Goal: Information Seeking & Learning: Learn about a topic

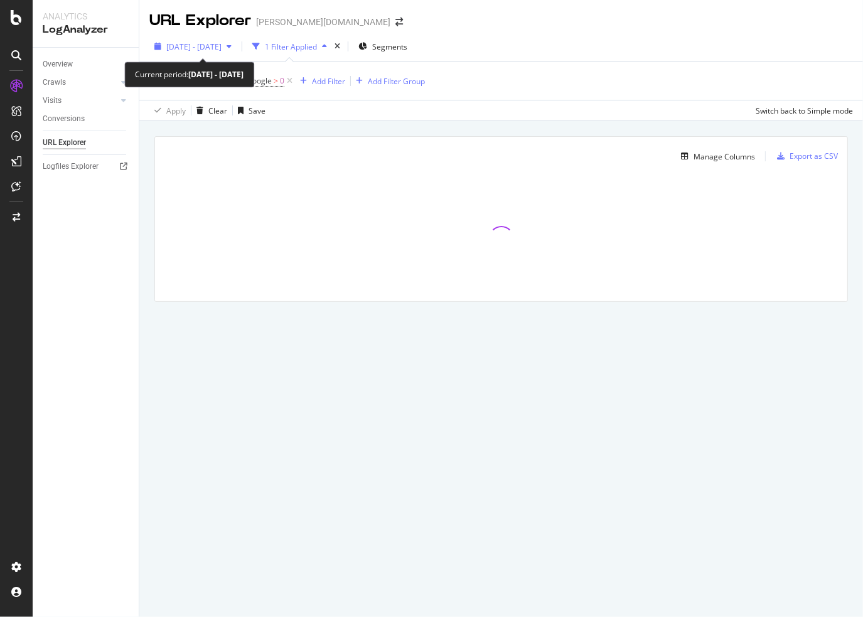
click at [221, 47] on span "[DATE] - [DATE]" at bounding box center [193, 46] width 55 height 11
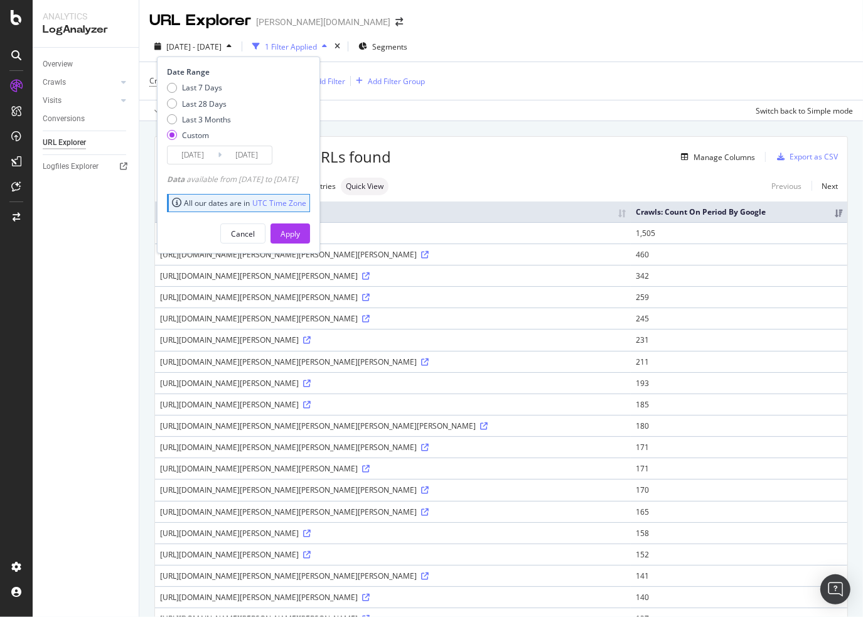
click at [202, 152] on input "[DATE]" at bounding box center [193, 155] width 50 height 18
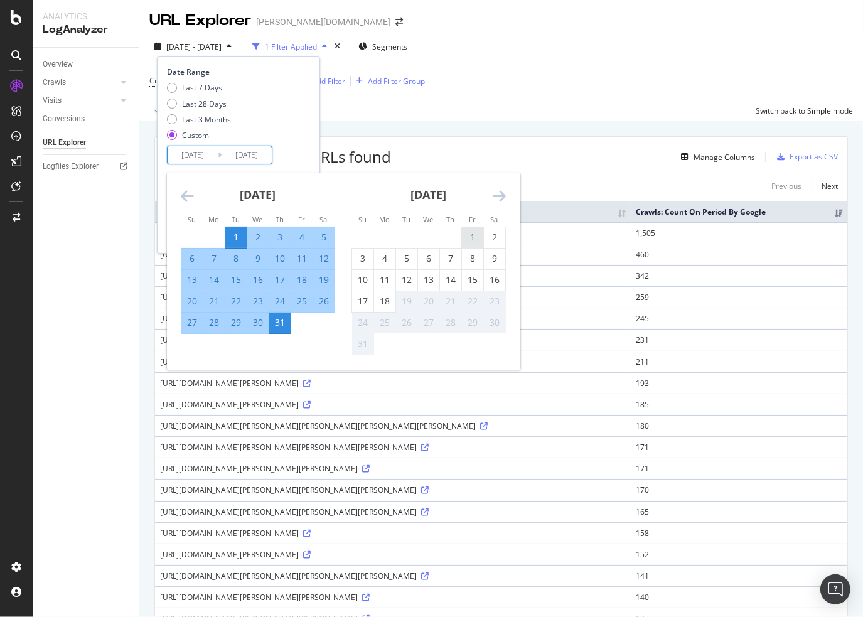
click at [468, 236] on div "1" at bounding box center [472, 237] width 21 height 13
type input "[DATE]"
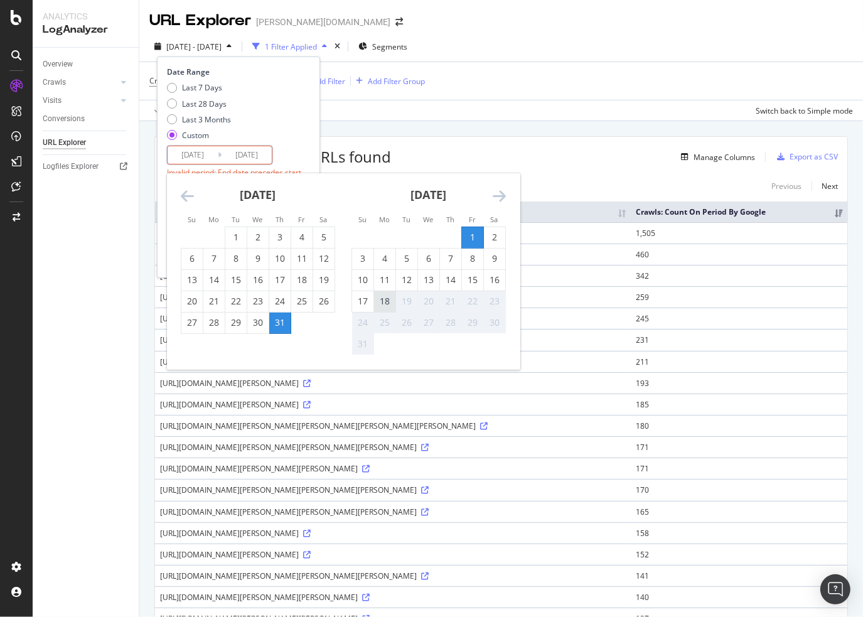
click at [383, 298] on div "18" at bounding box center [384, 301] width 21 height 13
type input "[DATE]"
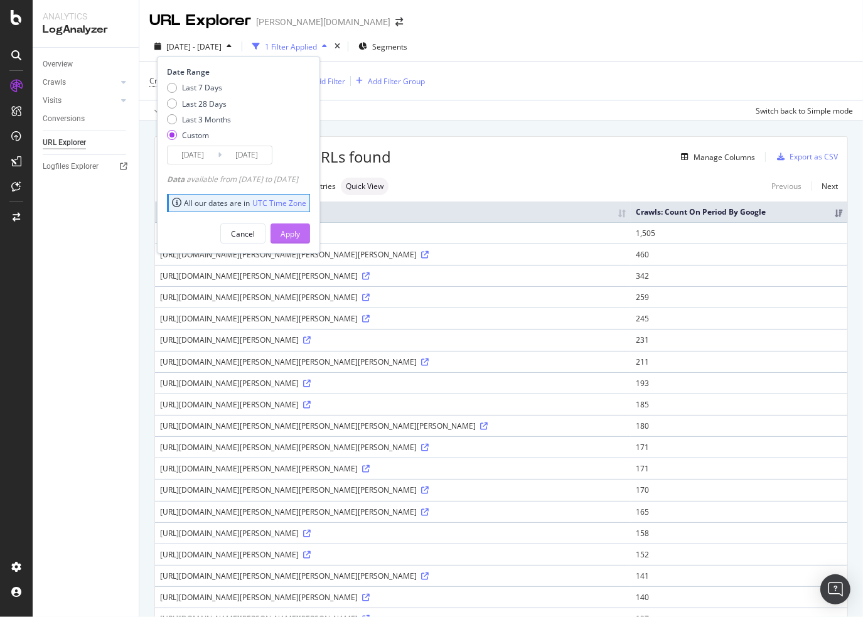
click at [300, 237] on div "Apply" at bounding box center [289, 233] width 19 height 11
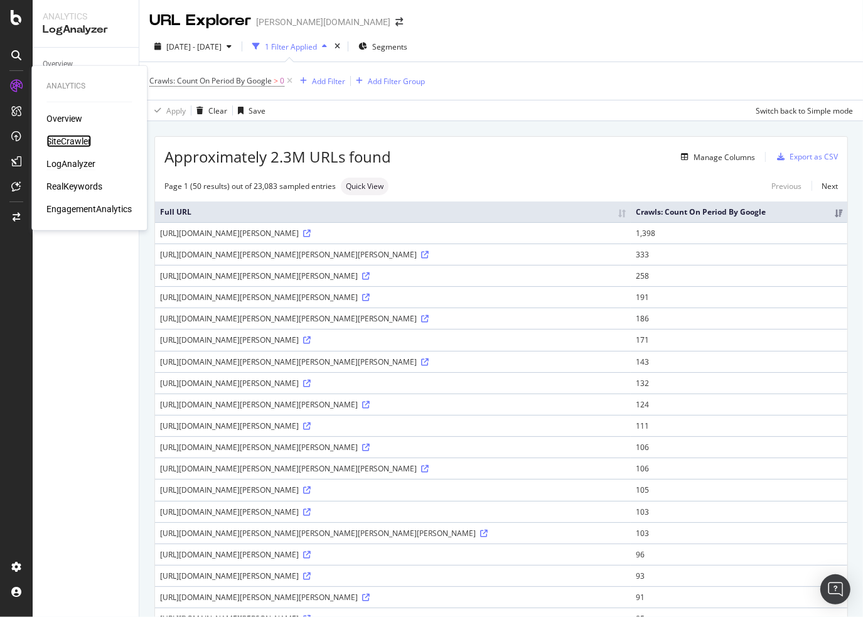
click at [68, 145] on div "SiteCrawler" at bounding box center [68, 141] width 45 height 13
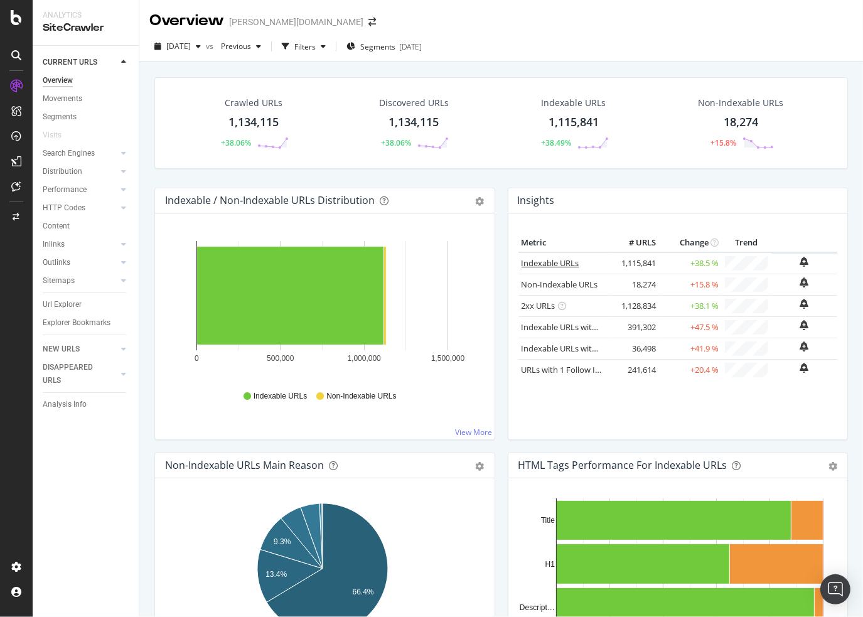
click at [542, 262] on link "Indexable URLs" at bounding box center [550, 262] width 58 height 11
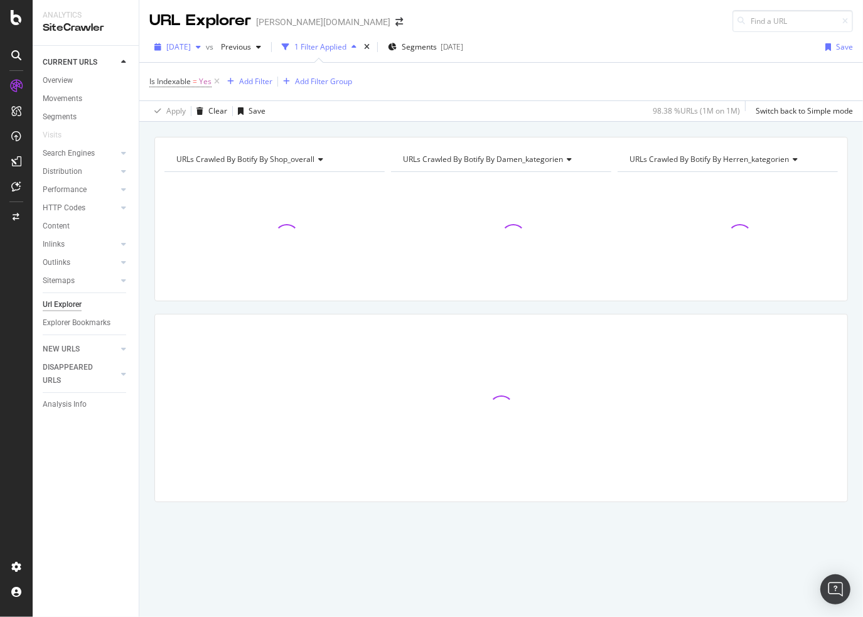
click at [191, 51] on span "[DATE]" at bounding box center [178, 46] width 24 height 11
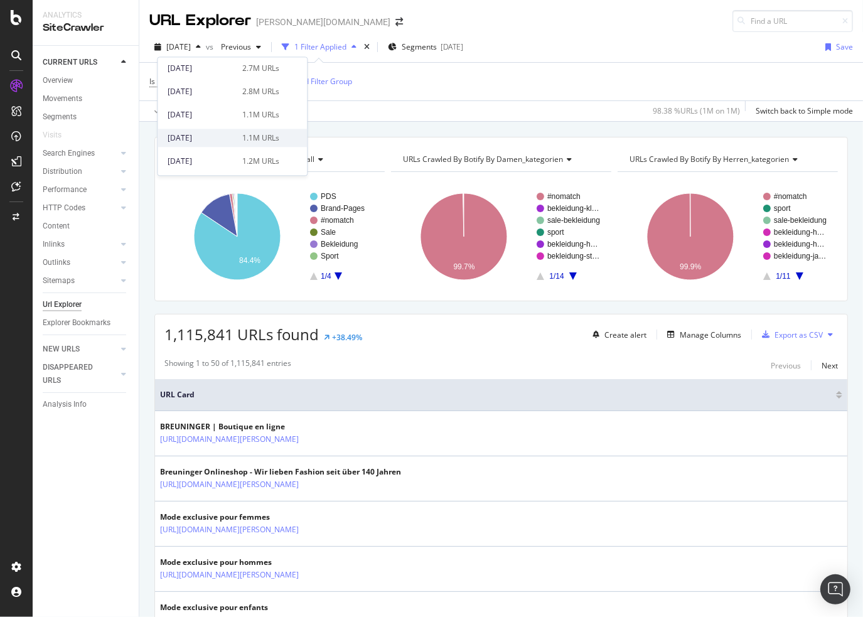
scroll to position [481, 0]
click at [223, 102] on div "[DATE] 1.1M URLs" at bounding box center [231, 94] width 149 height 18
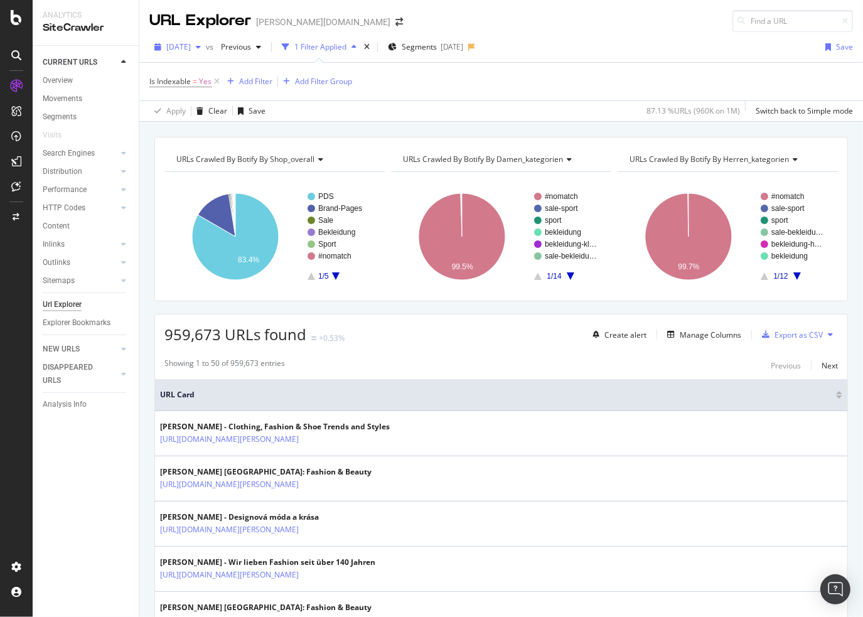
click at [206, 49] on div "button" at bounding box center [198, 47] width 15 height 8
click at [506, 61] on div "[DATE] vs Previous 1 Filter Applied Segments [DATE] Save" at bounding box center [500, 49] width 723 height 25
drag, startPoint x: 240, startPoint y: 94, endPoint x: 561, endPoint y: 91, distance: 321.2
click at [561, 91] on div "Is Indexable = Yes Add Filter Add Filter Group" at bounding box center [500, 82] width 703 height 38
click at [62, 100] on div "Movements" at bounding box center [63, 98] width 40 height 13
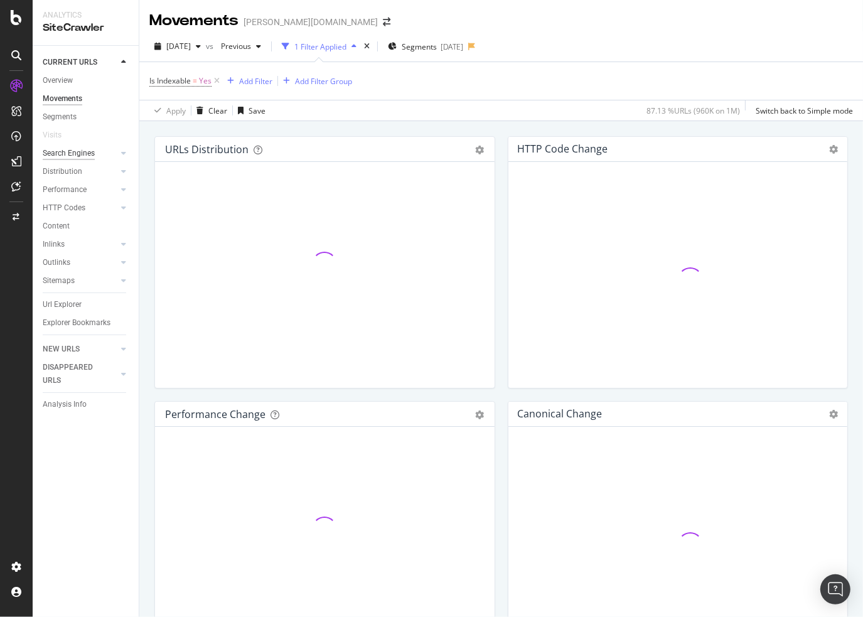
click at [64, 147] on div "Search Engines" at bounding box center [69, 153] width 52 height 13
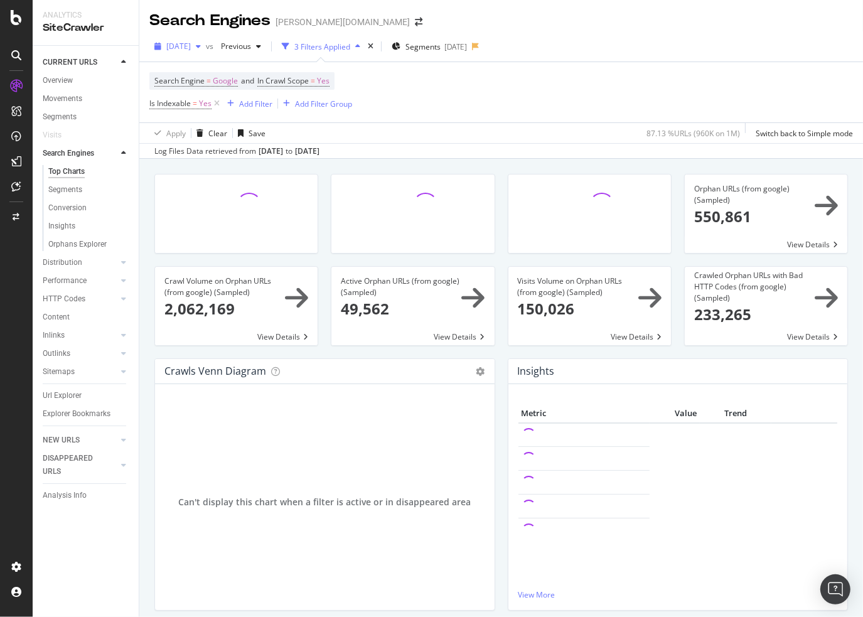
click at [191, 49] on span "[DATE]" at bounding box center [178, 46] width 24 height 11
click at [476, 60] on div "[DATE] vs Previous 3 Filters Applied Segments [DATE]" at bounding box center [500, 48] width 723 height 25
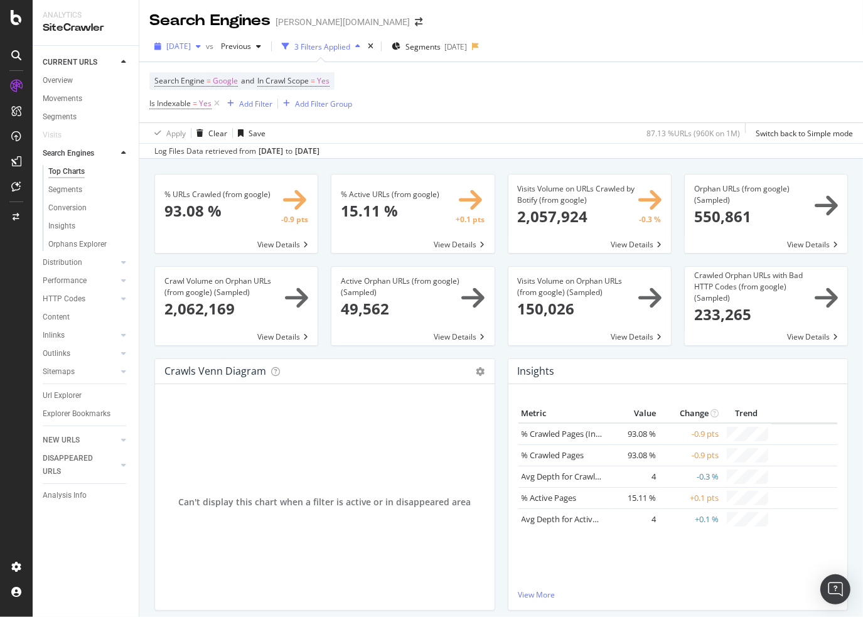
click at [206, 46] on div "button" at bounding box center [198, 47] width 15 height 8
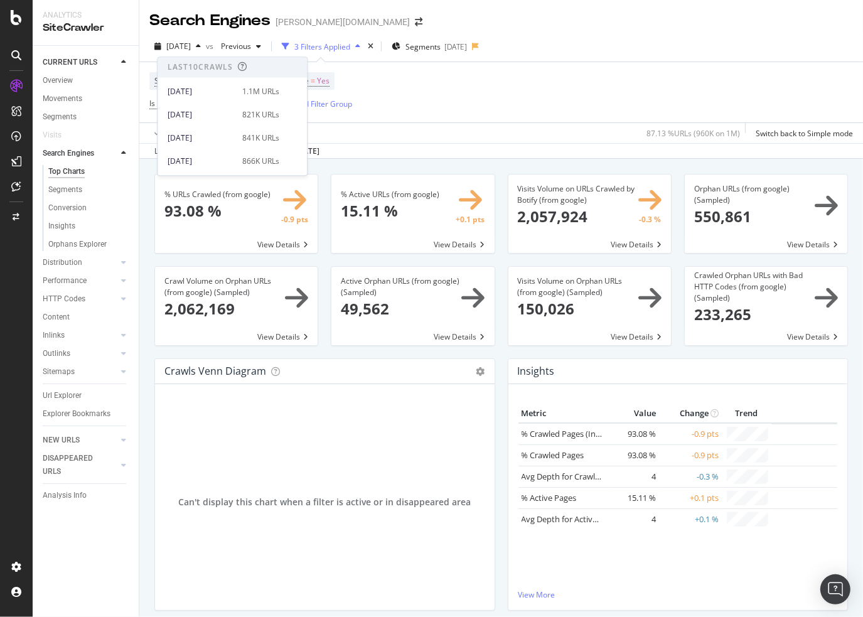
click at [489, 93] on div "Search Engine = Google and In Crawl Scope = Yes Is Indexable = Yes Add Filter A…" at bounding box center [500, 92] width 703 height 60
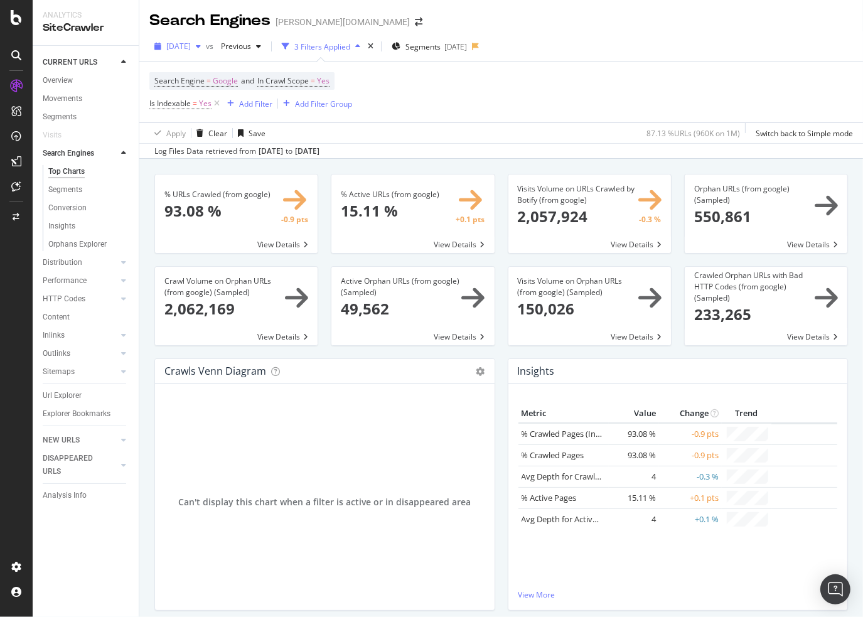
click at [206, 51] on div "[DATE]" at bounding box center [177, 46] width 56 height 19
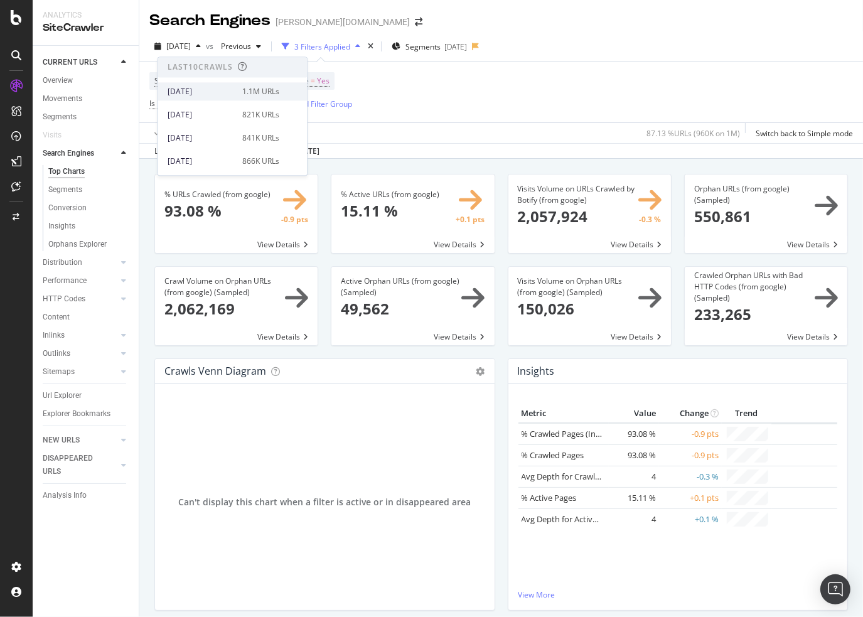
click at [193, 89] on div "[DATE]" at bounding box center [201, 91] width 67 height 11
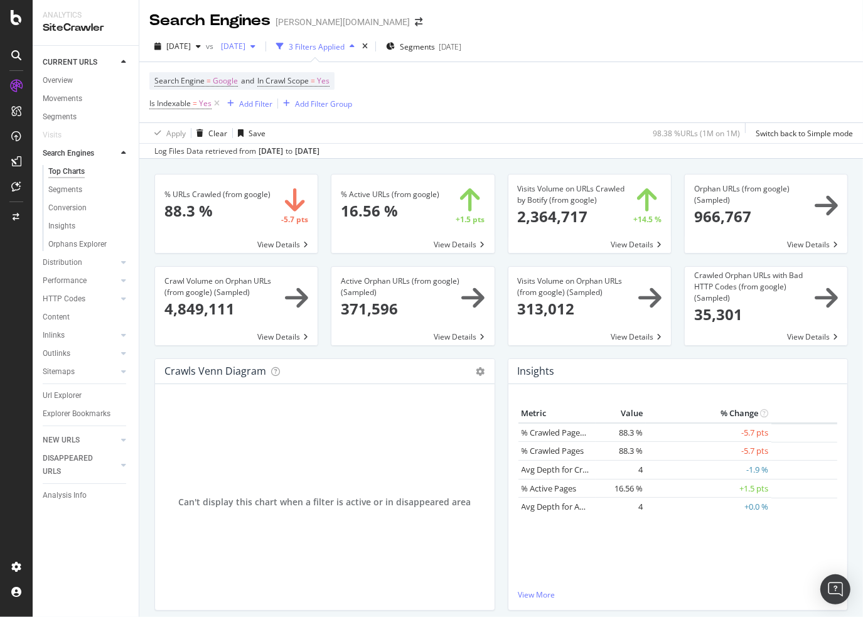
click at [245, 51] on span "[DATE]" at bounding box center [230, 46] width 29 height 11
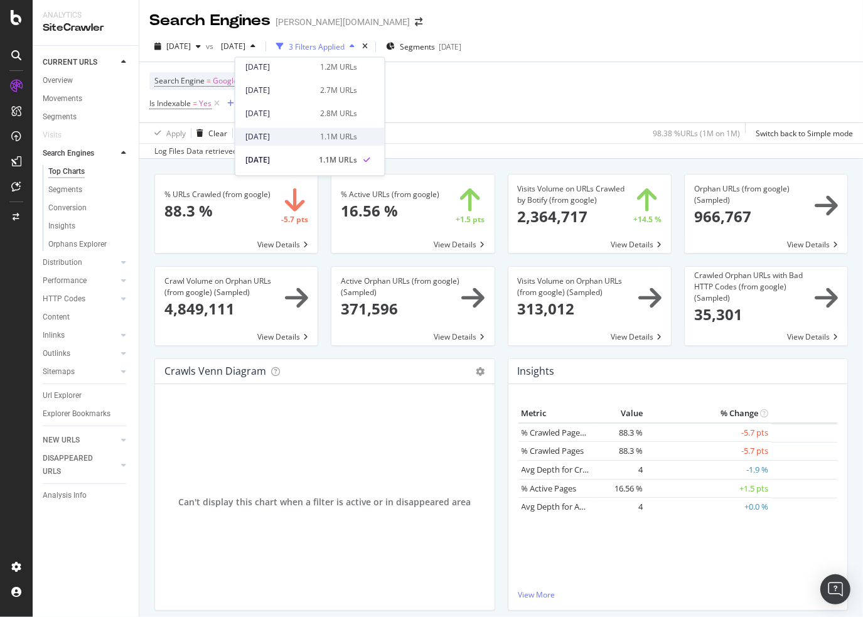
click at [292, 136] on div "[DATE]" at bounding box center [278, 136] width 67 height 11
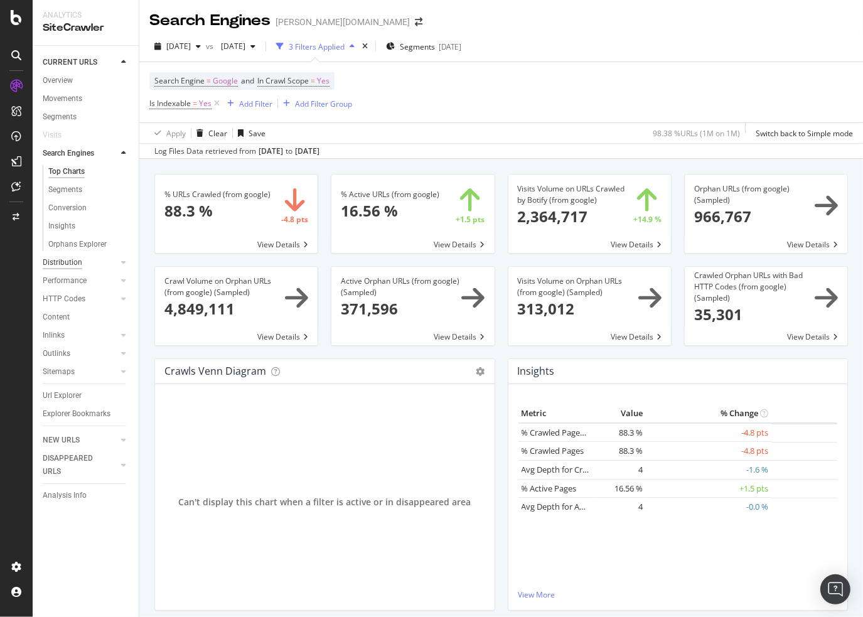
click at [78, 261] on div "Distribution" at bounding box center [63, 262] width 40 height 13
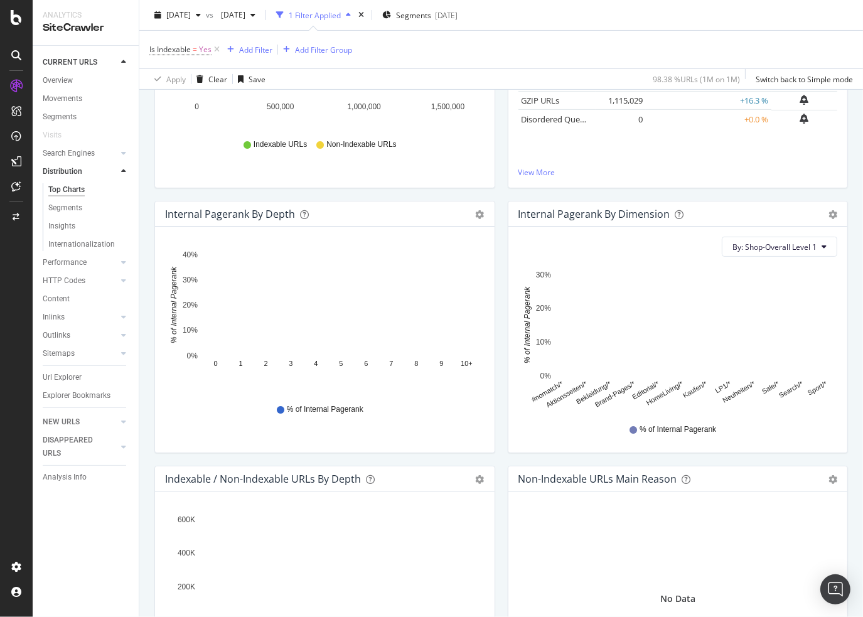
scroll to position [251, 0]
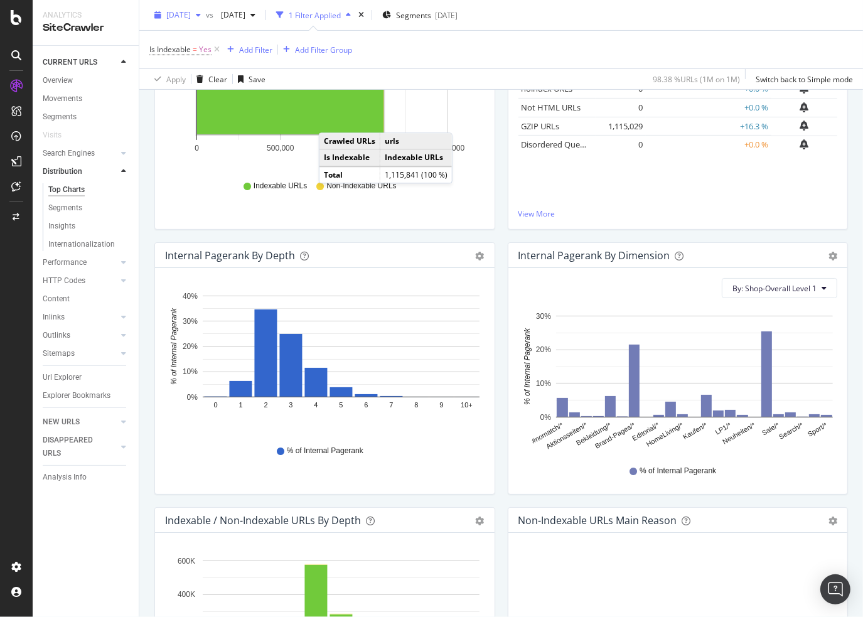
click at [191, 18] on span "[DATE]" at bounding box center [178, 14] width 24 height 11
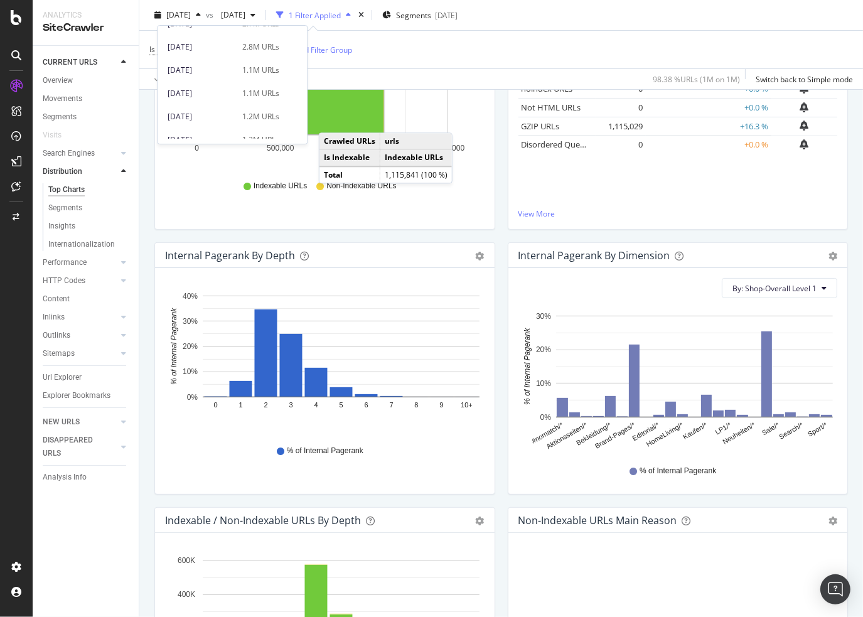
scroll to position [502, 0]
click at [215, 41] on div "[DATE]" at bounding box center [201, 42] width 67 height 11
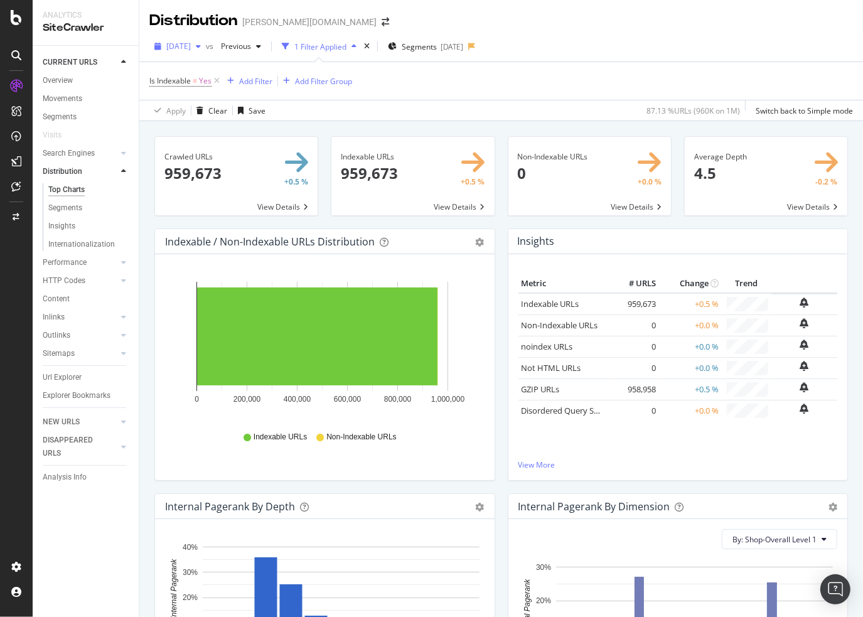
click at [191, 44] on span "[DATE]" at bounding box center [178, 46] width 24 height 11
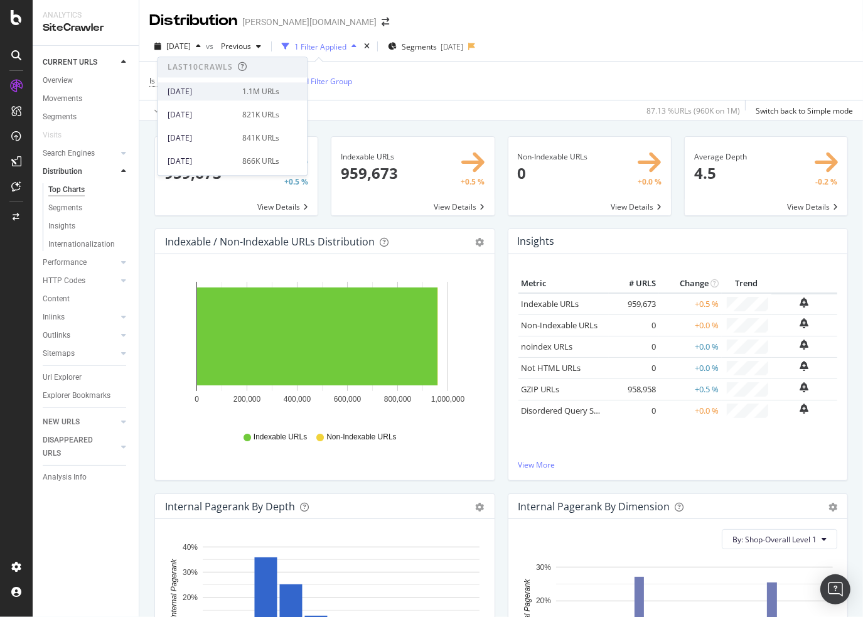
click at [203, 83] on div "[DATE] 1.1M URLs" at bounding box center [231, 91] width 149 height 18
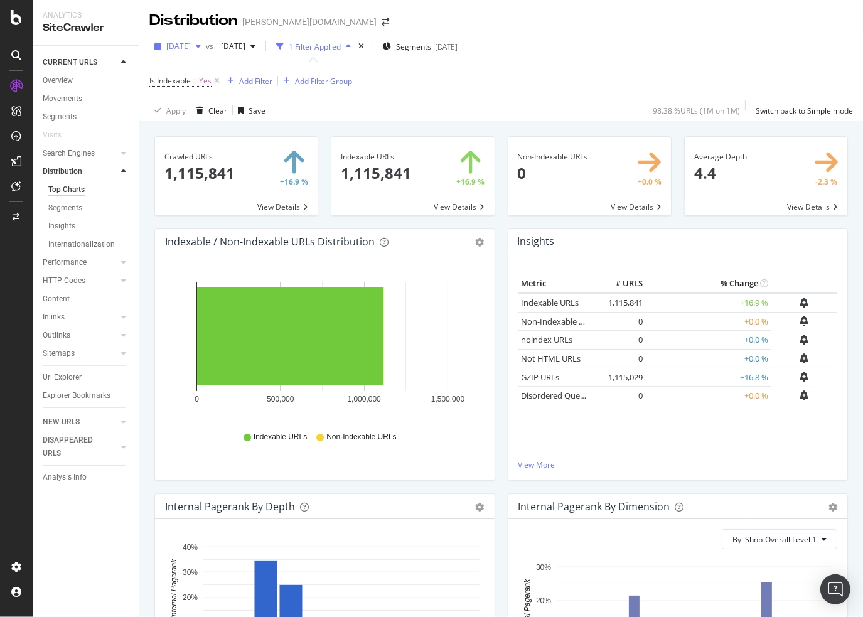
click at [191, 43] on span "[DATE]" at bounding box center [178, 46] width 24 height 11
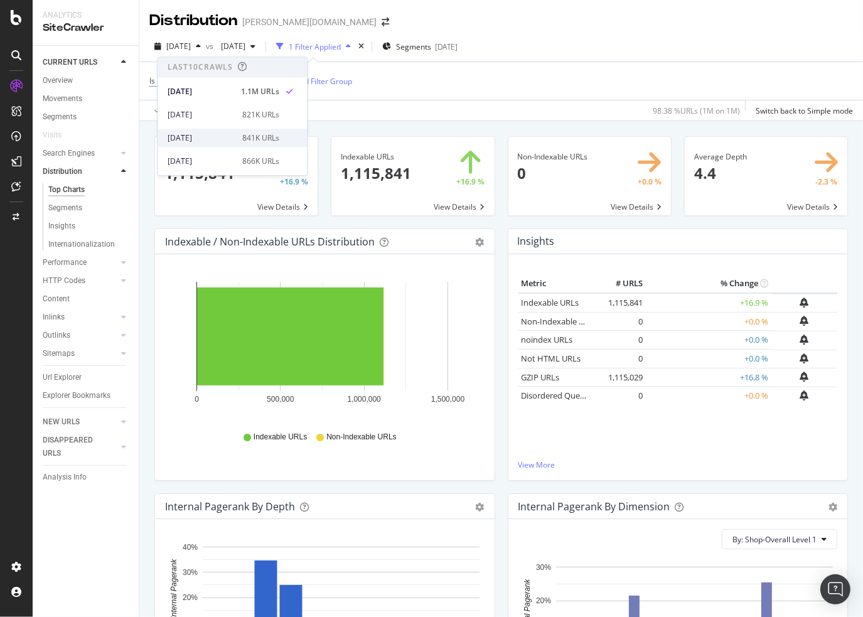
scroll to position [63, 0]
click at [211, 137] on div "[DATE] 1.1M URLs" at bounding box center [231, 145] width 149 height 18
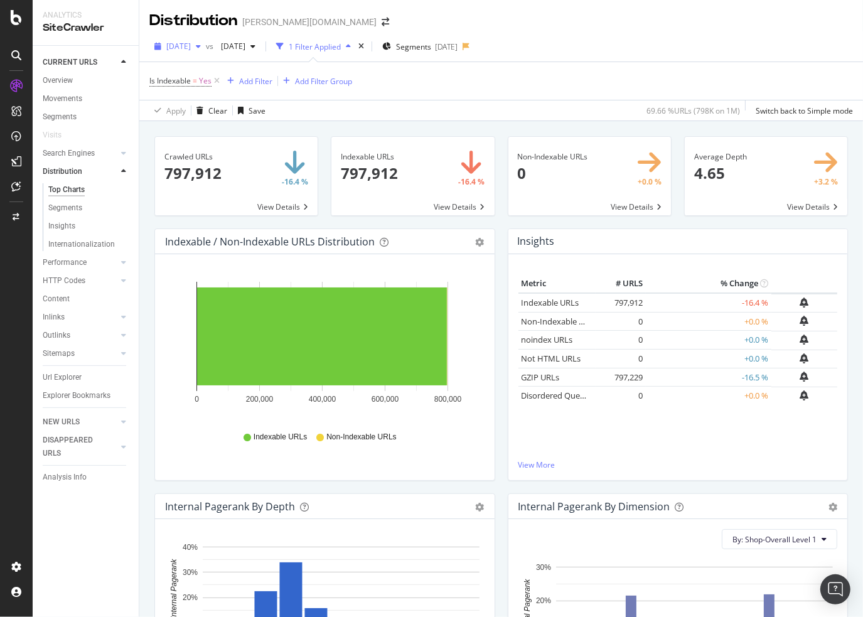
click at [206, 46] on div "button" at bounding box center [198, 47] width 15 height 8
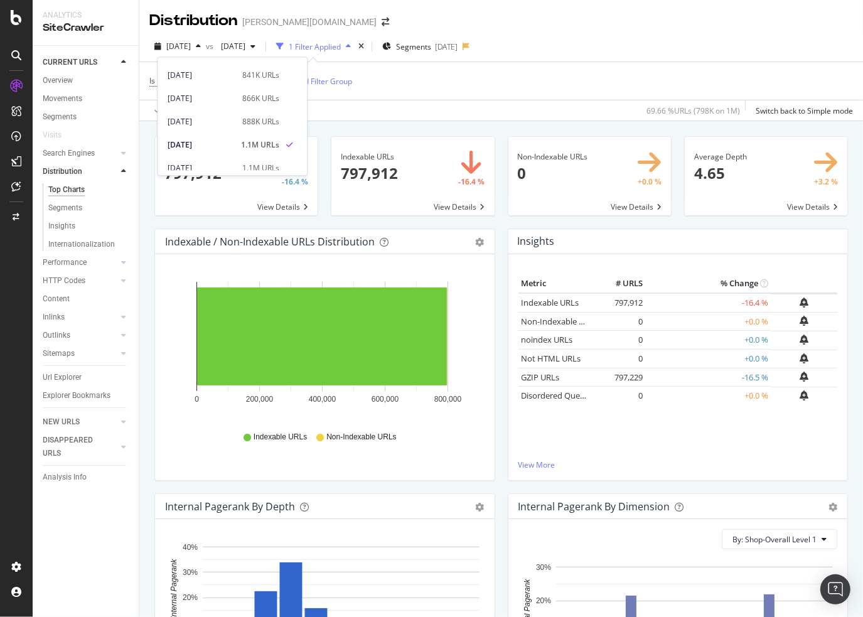
scroll to position [125, 0]
click at [217, 126] on div "[DATE]" at bounding box center [201, 128] width 67 height 11
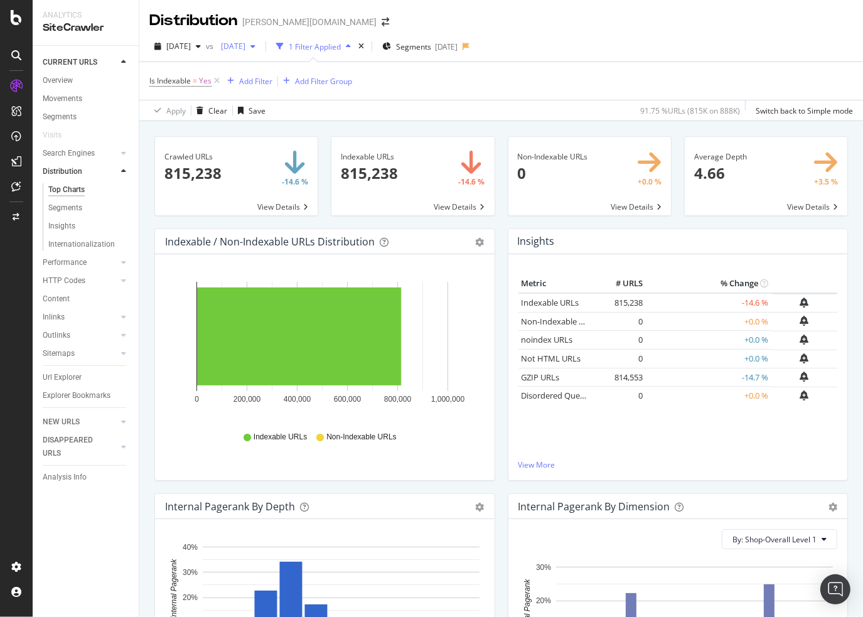
click at [260, 53] on div "[DATE]" at bounding box center [238, 46] width 45 height 19
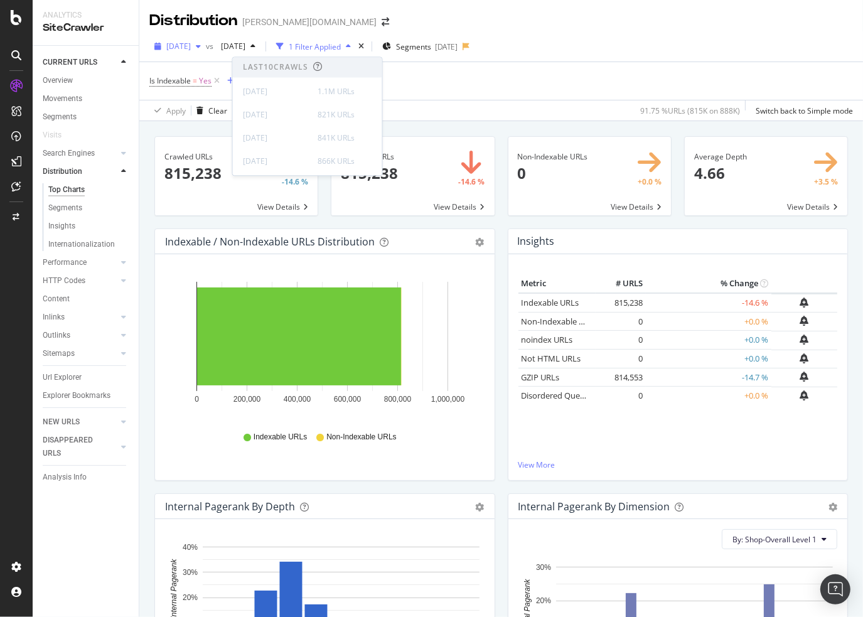
click at [191, 44] on span "[DATE]" at bounding box center [178, 46] width 24 height 11
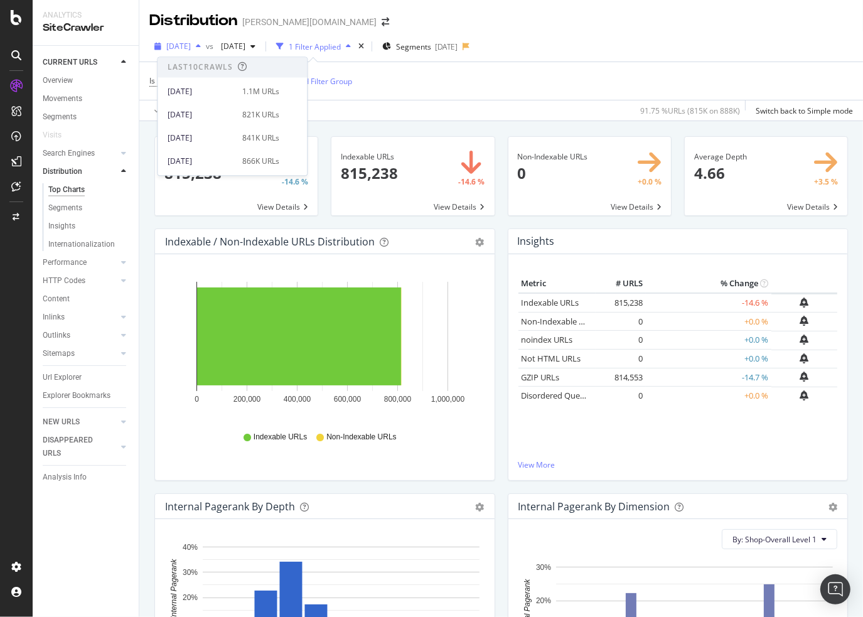
click at [191, 47] on span "[DATE]" at bounding box center [178, 46] width 24 height 11
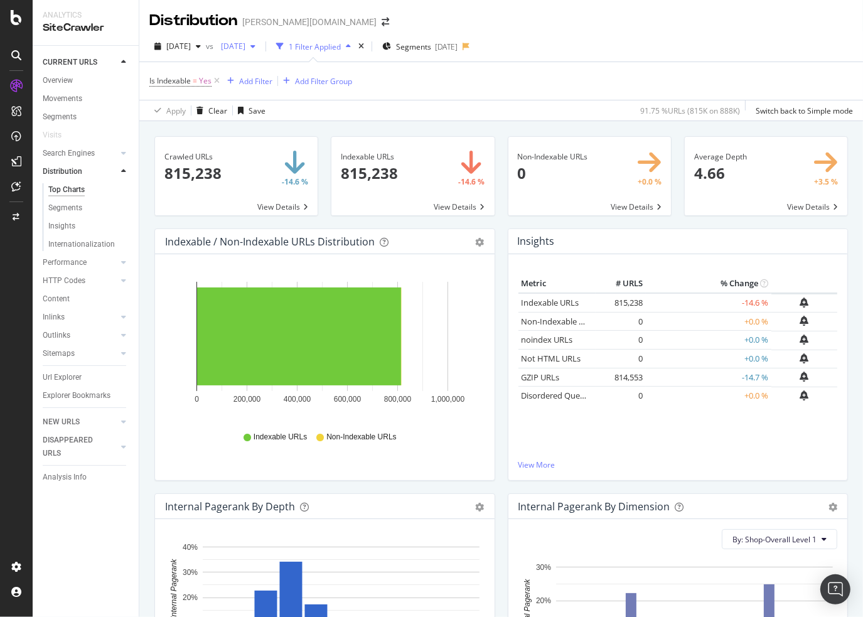
click at [245, 46] on span "[DATE]" at bounding box center [230, 46] width 29 height 11
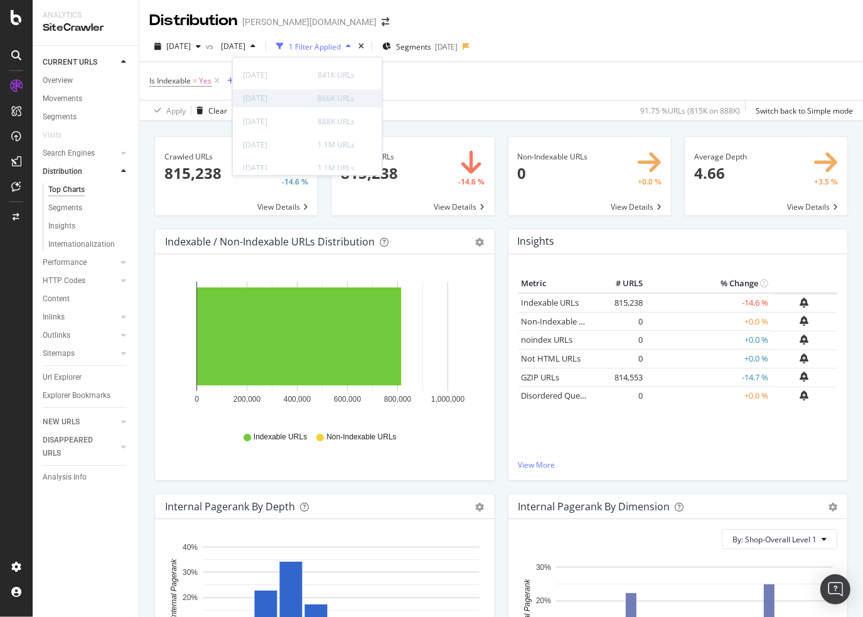
scroll to position [125, 0]
click at [304, 155] on div "[DATE]" at bounding box center [276, 151] width 67 height 11
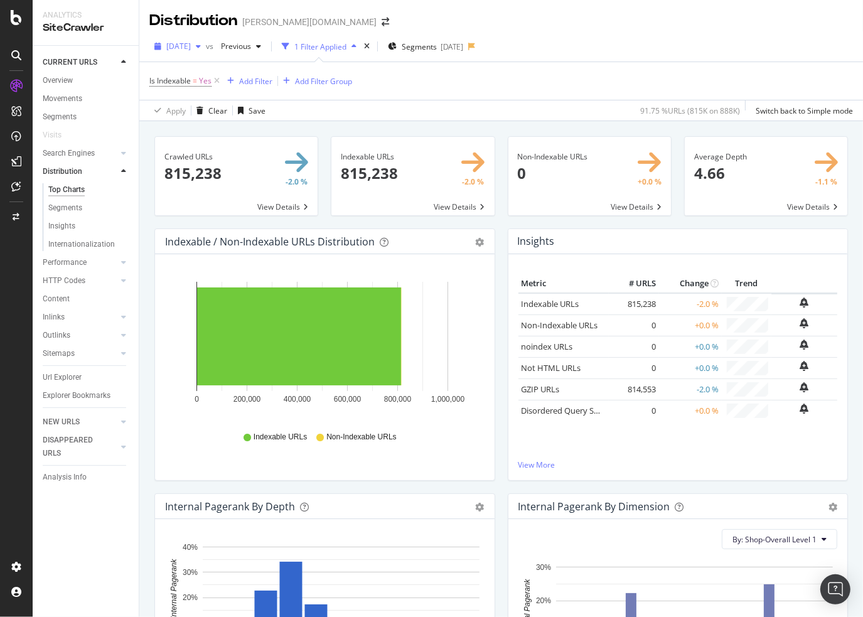
click at [206, 43] on div "button" at bounding box center [198, 47] width 15 height 8
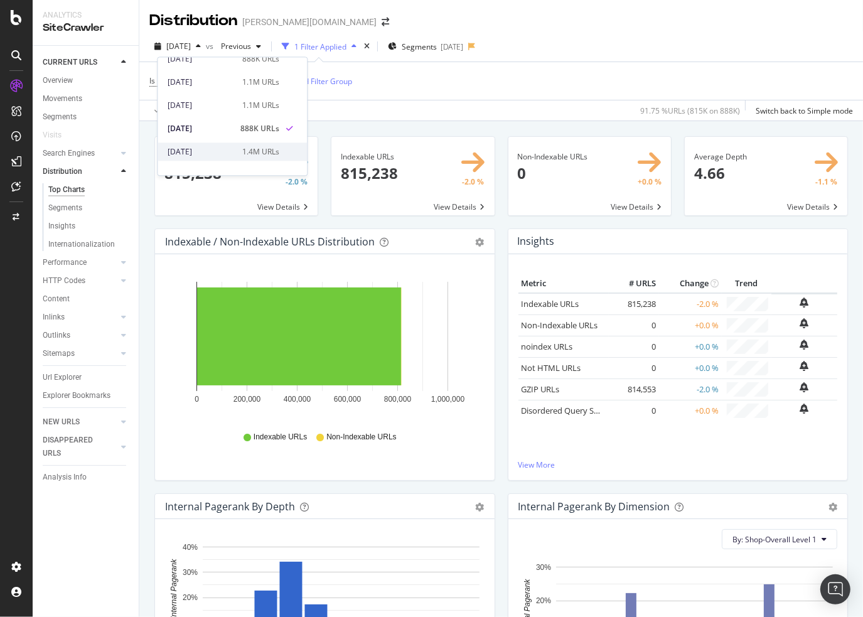
scroll to position [188, 0]
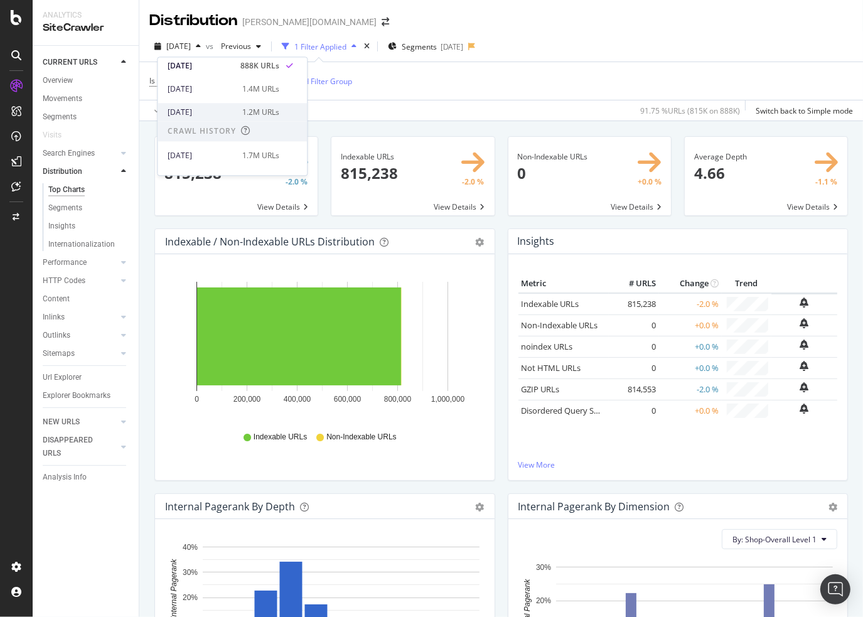
click at [220, 109] on div "[DATE]" at bounding box center [201, 112] width 67 height 11
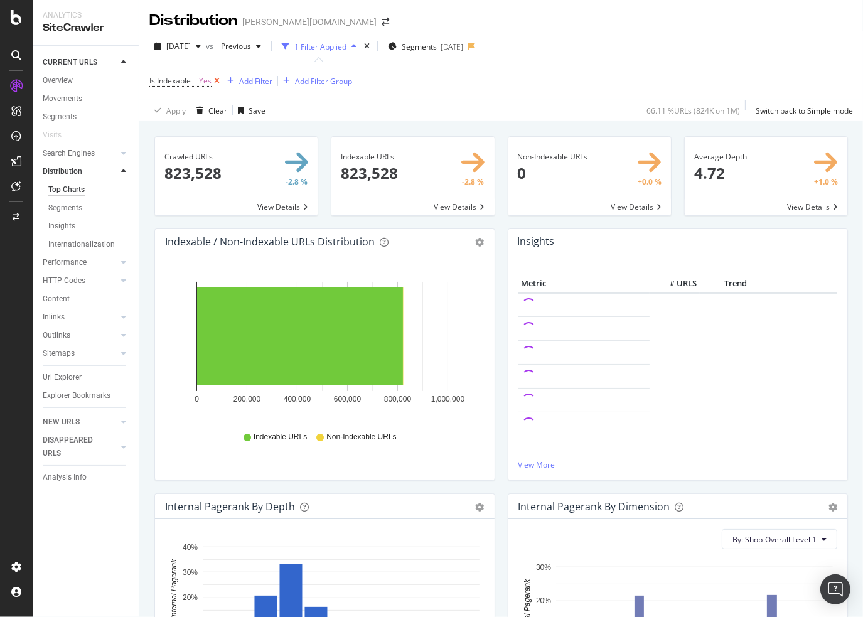
click at [216, 78] on icon at bounding box center [216, 81] width 11 height 13
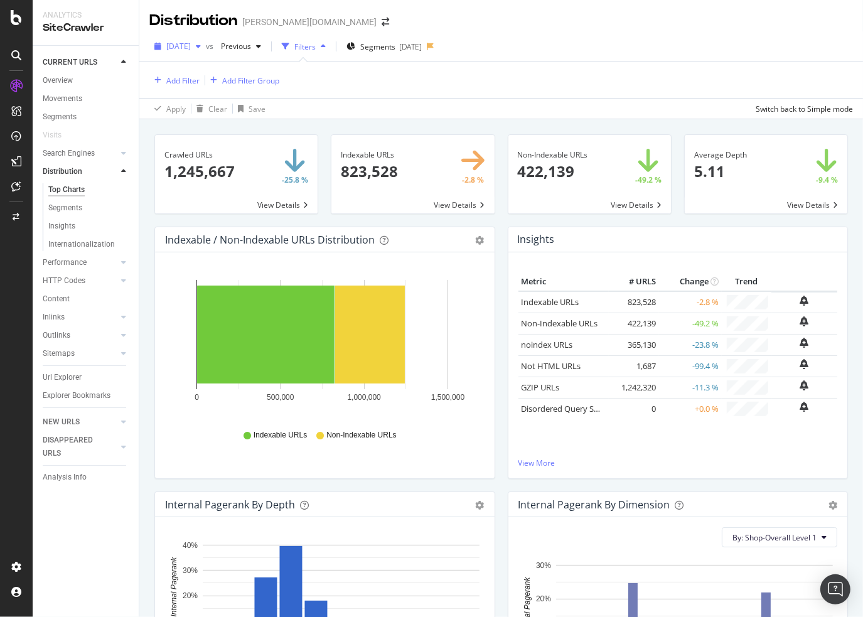
click at [201, 48] on icon "button" at bounding box center [198, 47] width 5 height 8
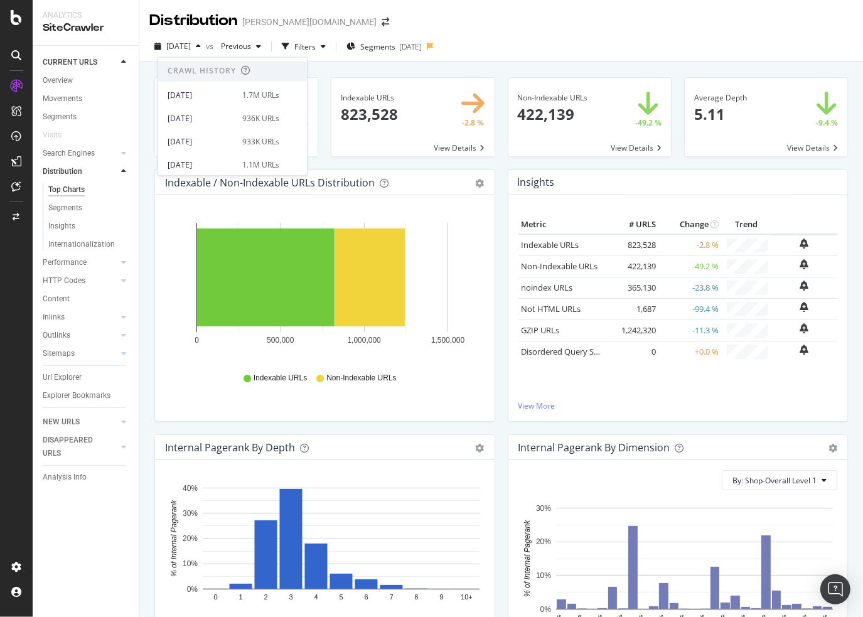
scroll to position [251, 0]
click at [226, 108] on div "[DATE] 936K URLs" at bounding box center [231, 116] width 149 height 18
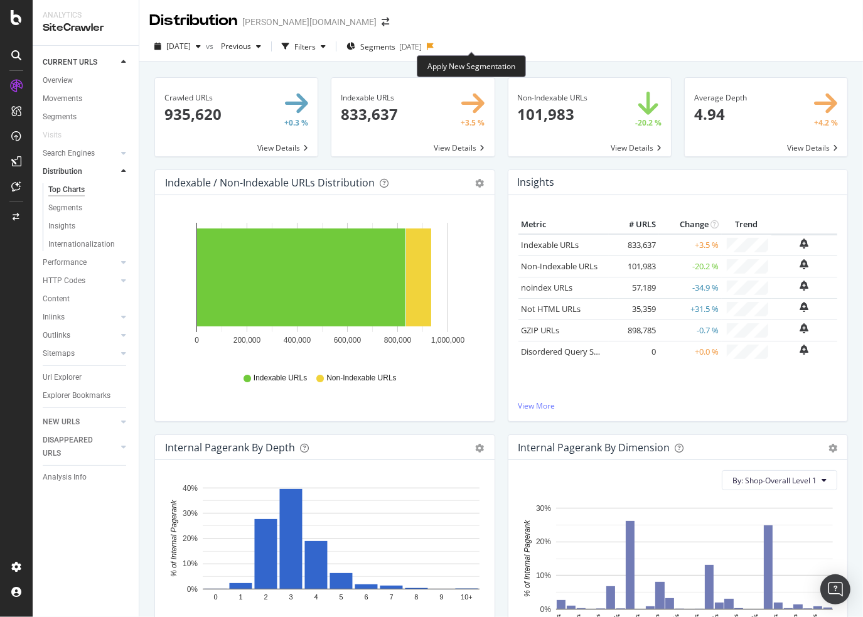
click at [434, 47] on icon at bounding box center [430, 47] width 7 height 8
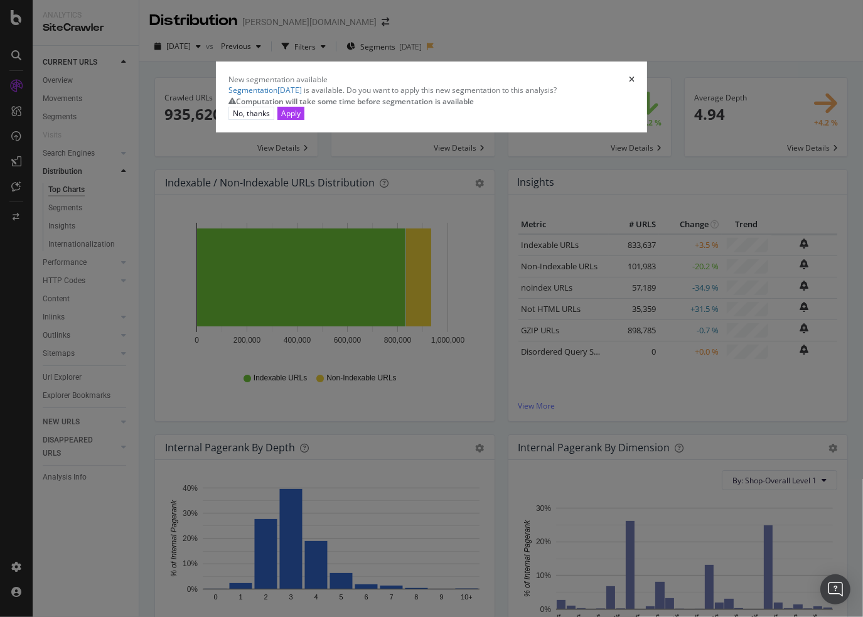
click at [634, 83] on icon "times" at bounding box center [632, 80] width 6 height 8
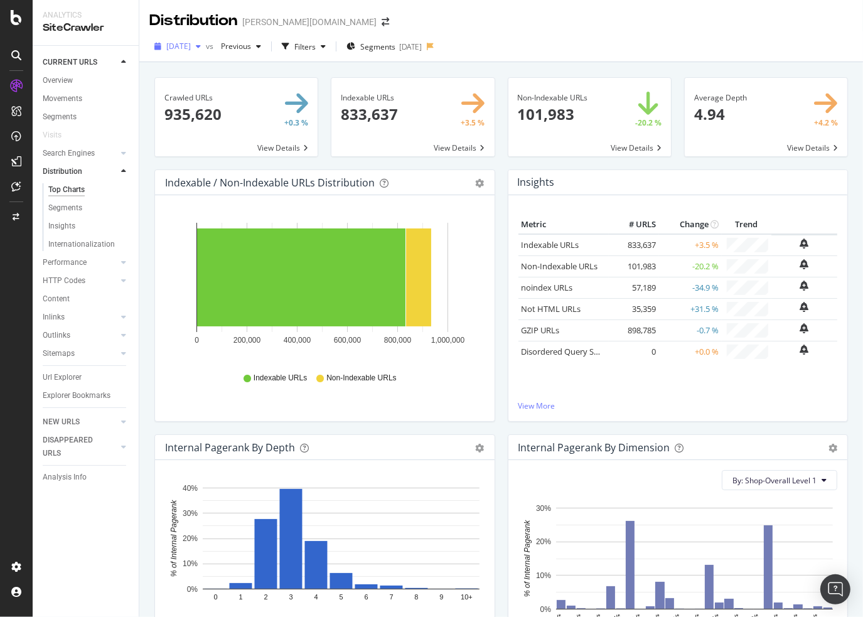
click at [206, 50] on div "button" at bounding box center [198, 47] width 15 height 8
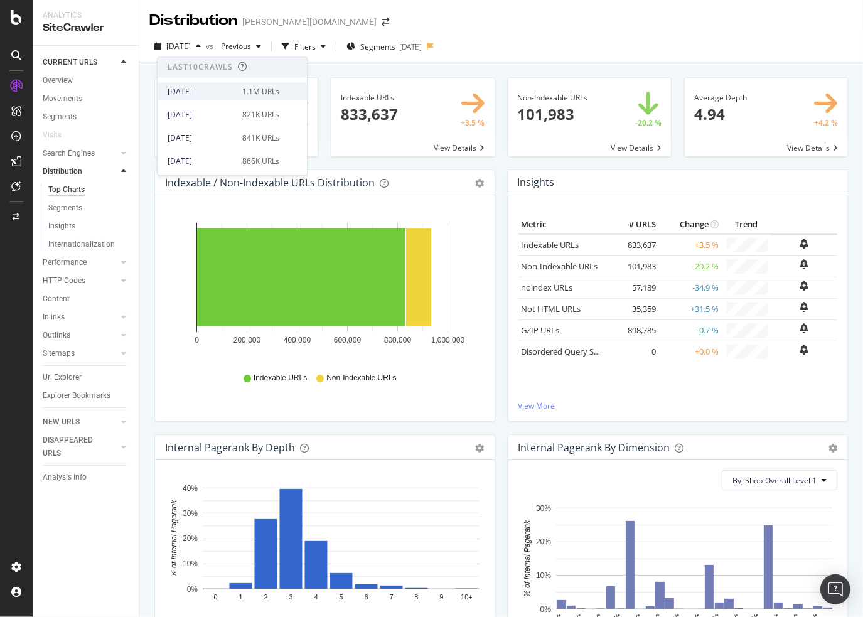
click at [227, 85] on div "[DATE] 1.1M URLs" at bounding box center [231, 91] width 149 height 18
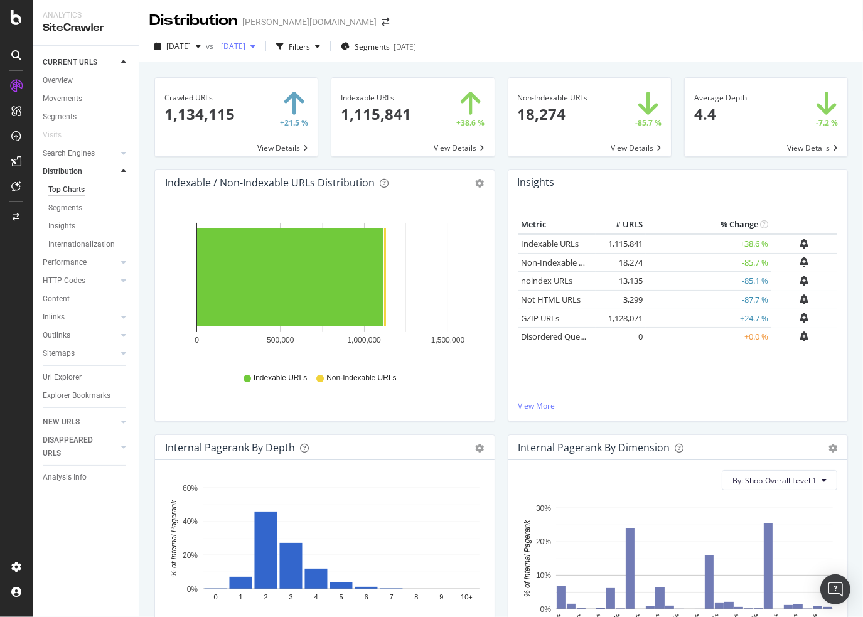
click at [245, 45] on span "[DATE]" at bounding box center [230, 46] width 29 height 11
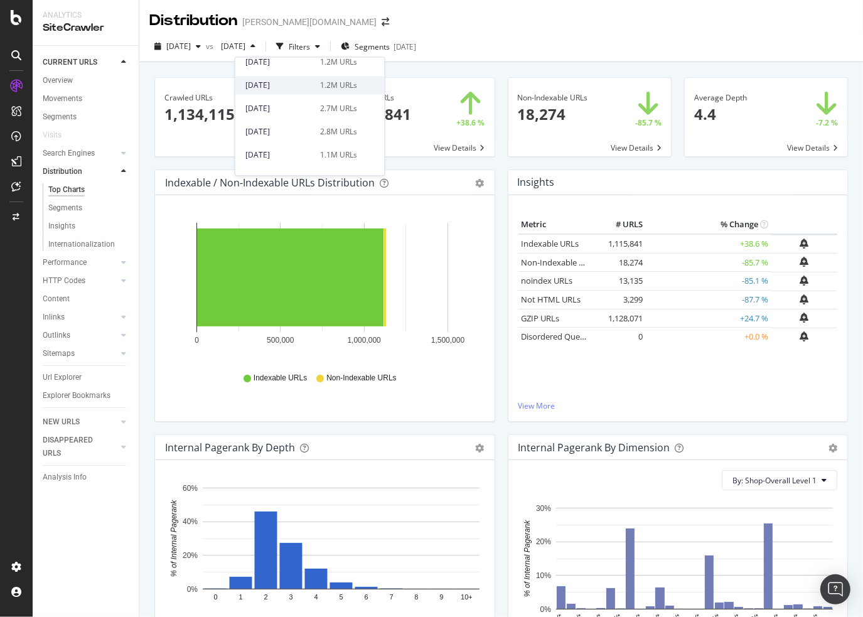
scroll to position [439, 0]
click at [321, 120] on div "[DATE] 2.8M URLs" at bounding box center [309, 113] width 149 height 18
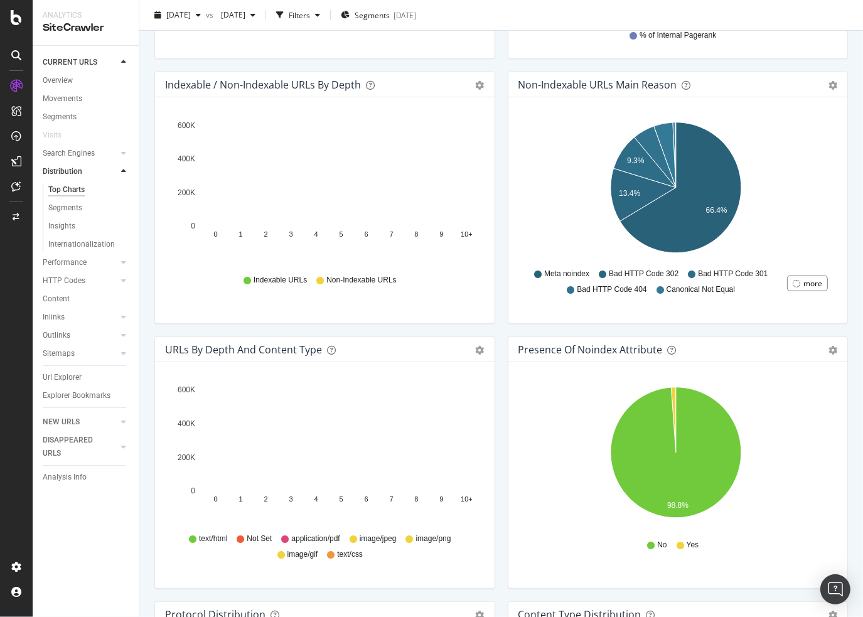
scroll to position [565, 0]
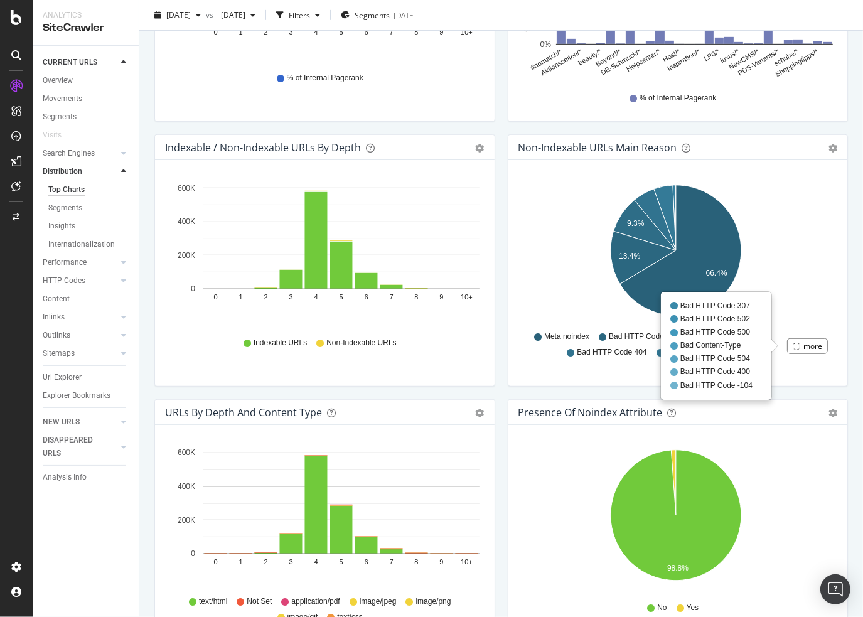
click at [803, 343] on div "more" at bounding box center [812, 346] width 19 height 11
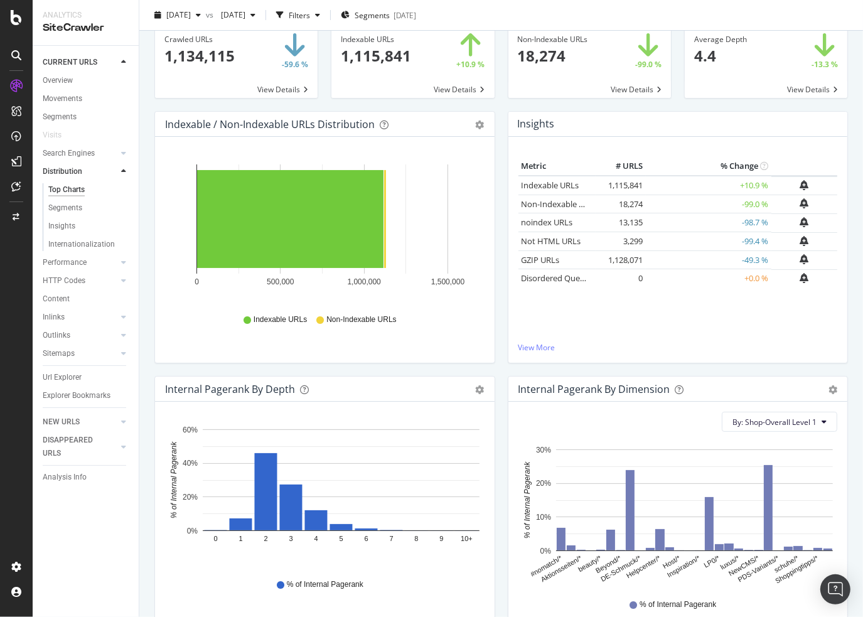
scroll to position [0, 0]
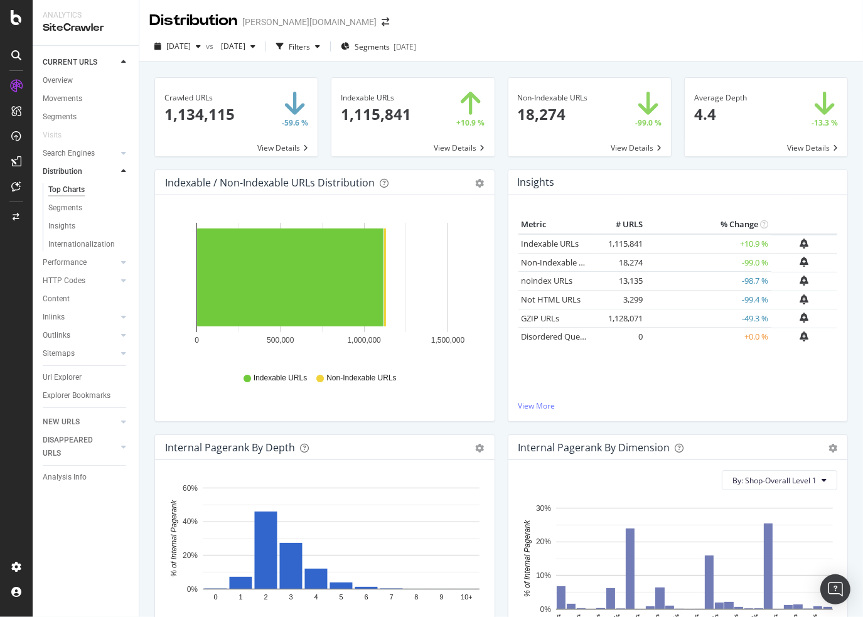
drag, startPoint x: 68, startPoint y: 275, endPoint x: 135, endPoint y: 309, distance: 74.4
click at [68, 275] on div "HTTP Codes" at bounding box center [64, 280] width 43 height 13
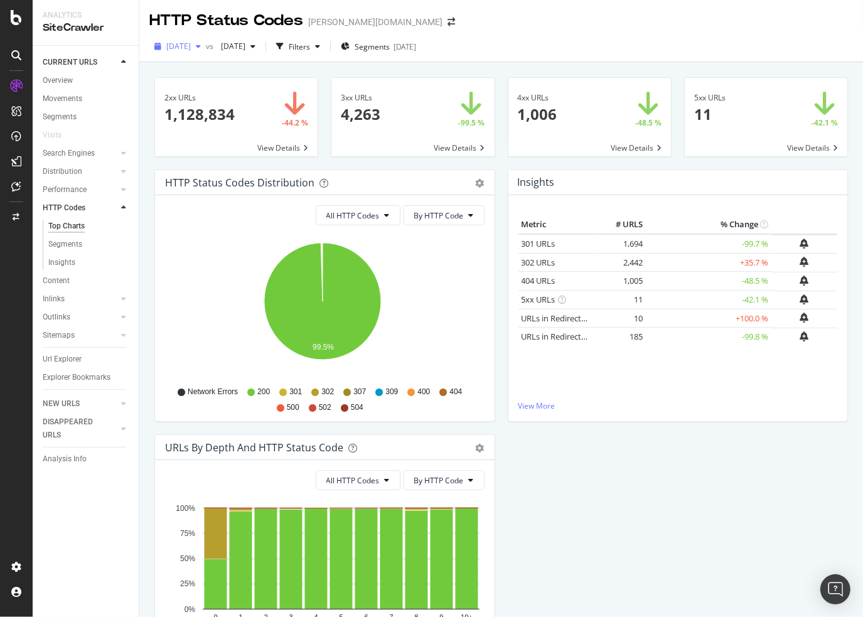
click at [191, 47] on span "[DATE]" at bounding box center [178, 46] width 24 height 11
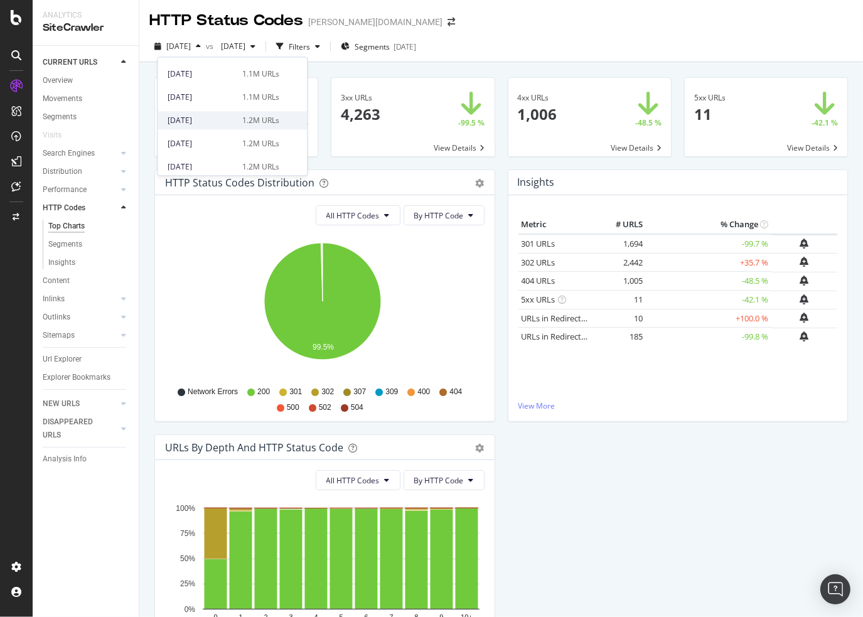
scroll to position [439, 0]
click at [236, 108] on div "[DATE] 2.8M URLs" at bounding box center [224, 113] width 112 height 11
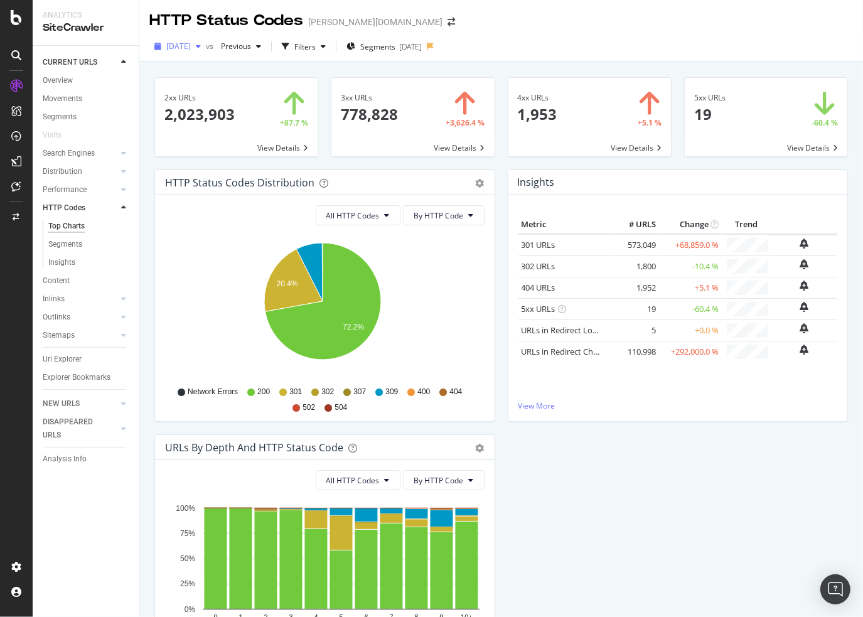
click at [191, 49] on span "[DATE]" at bounding box center [178, 46] width 24 height 11
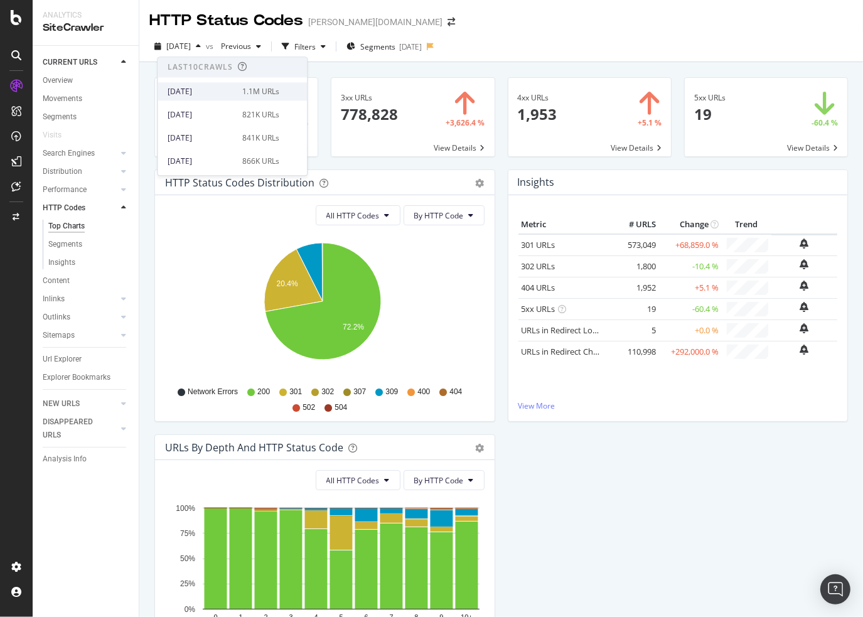
click at [215, 95] on div "[DATE]" at bounding box center [201, 91] width 67 height 11
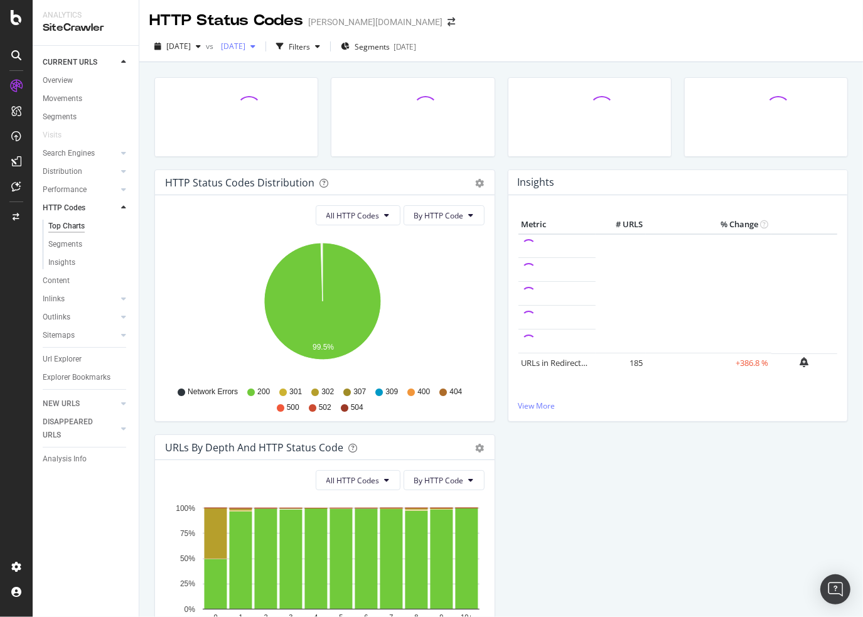
click at [245, 45] on span "[DATE]" at bounding box center [230, 46] width 29 height 11
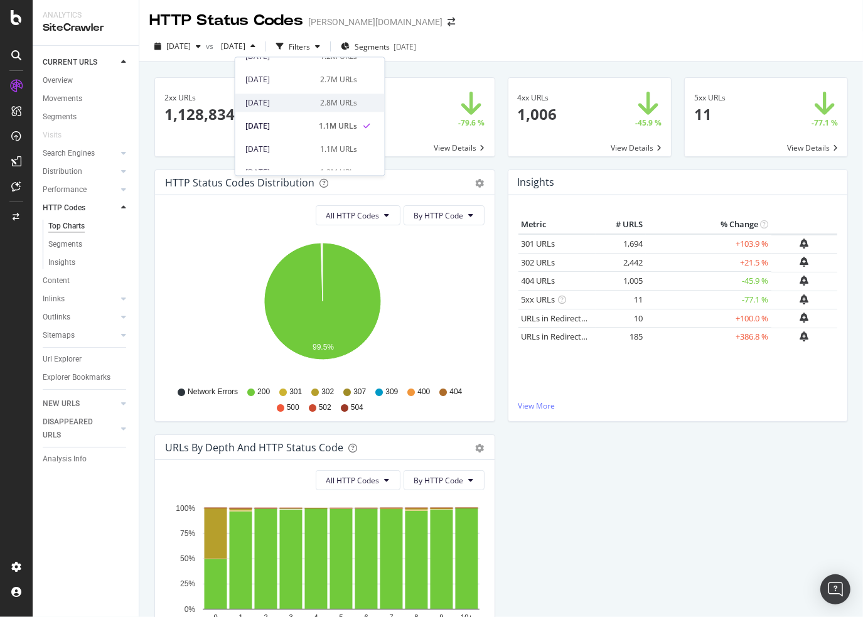
scroll to position [439, 0]
click at [312, 115] on div "[DATE] 2.8M URLs" at bounding box center [301, 113] width 112 height 11
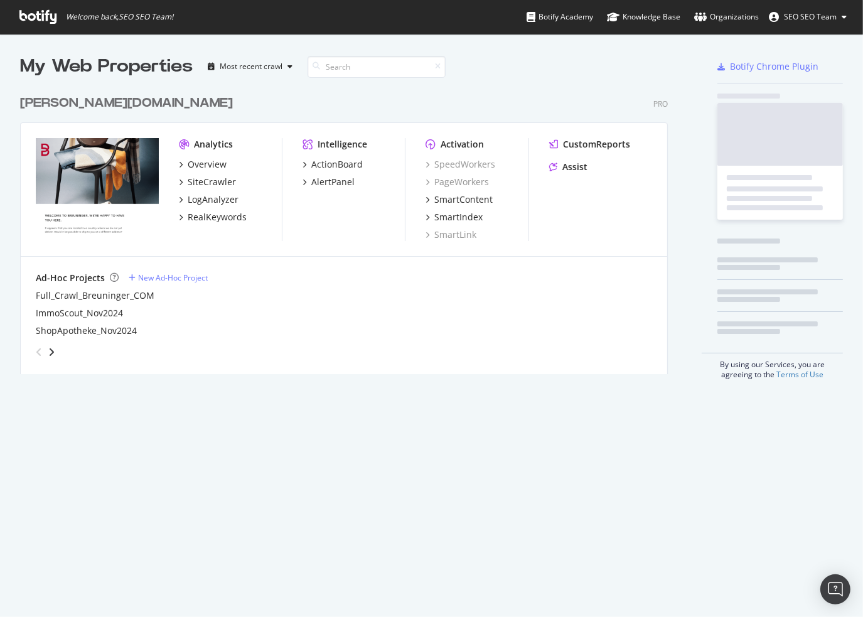
scroll to position [285, 647]
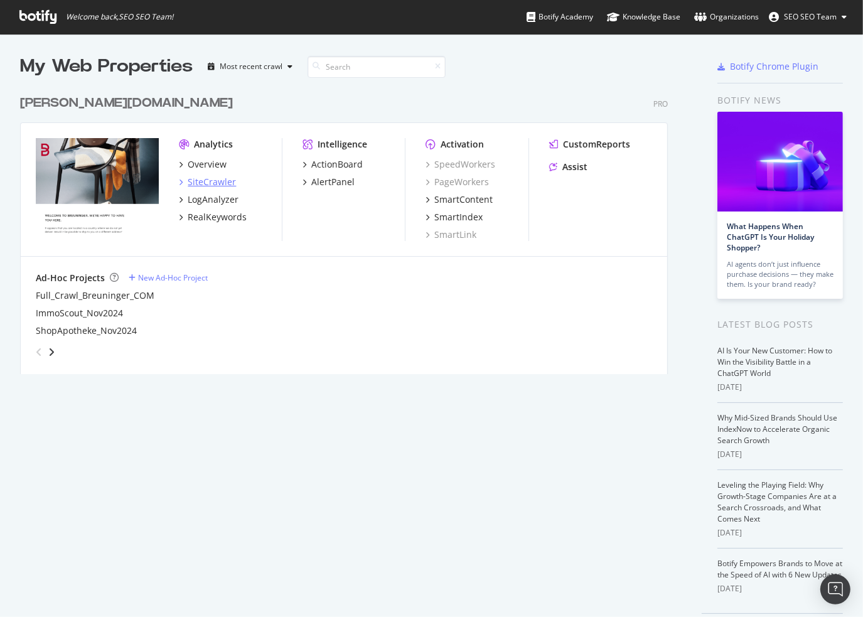
click at [211, 180] on div "SiteCrawler" at bounding box center [212, 182] width 48 height 13
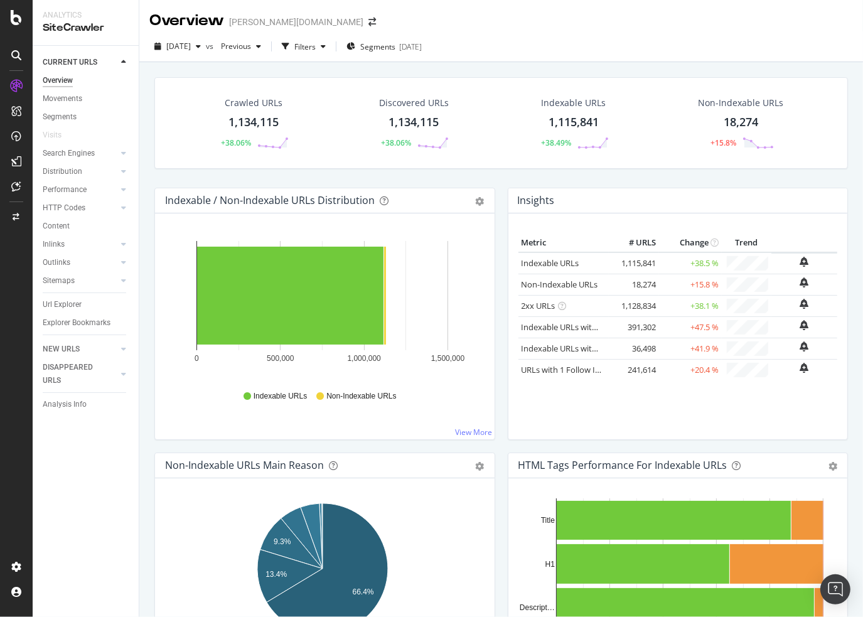
drag, startPoint x: 70, startPoint y: 100, endPoint x: 97, endPoint y: 85, distance: 31.4
click at [70, 100] on div "Movements" at bounding box center [63, 98] width 40 height 13
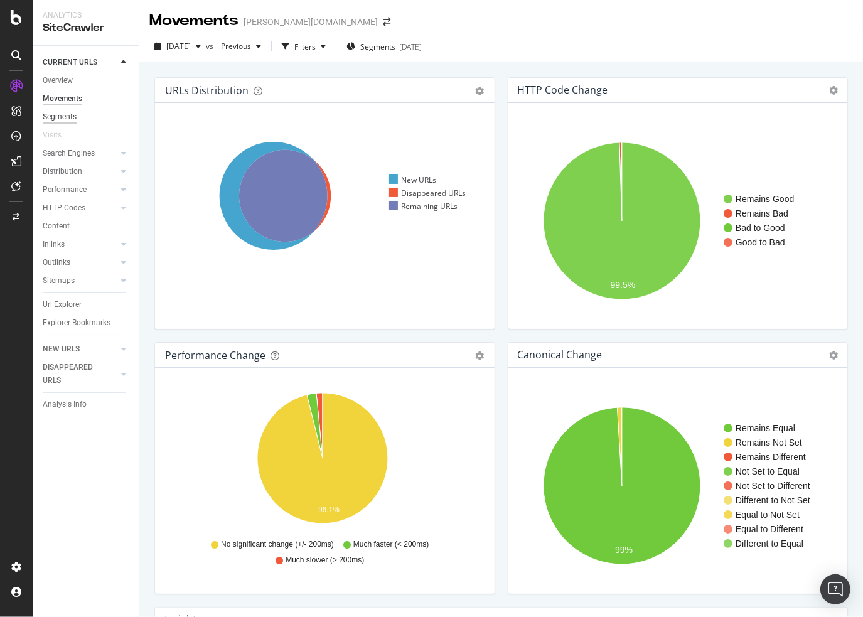
click at [70, 112] on div "Segments" at bounding box center [60, 116] width 34 height 13
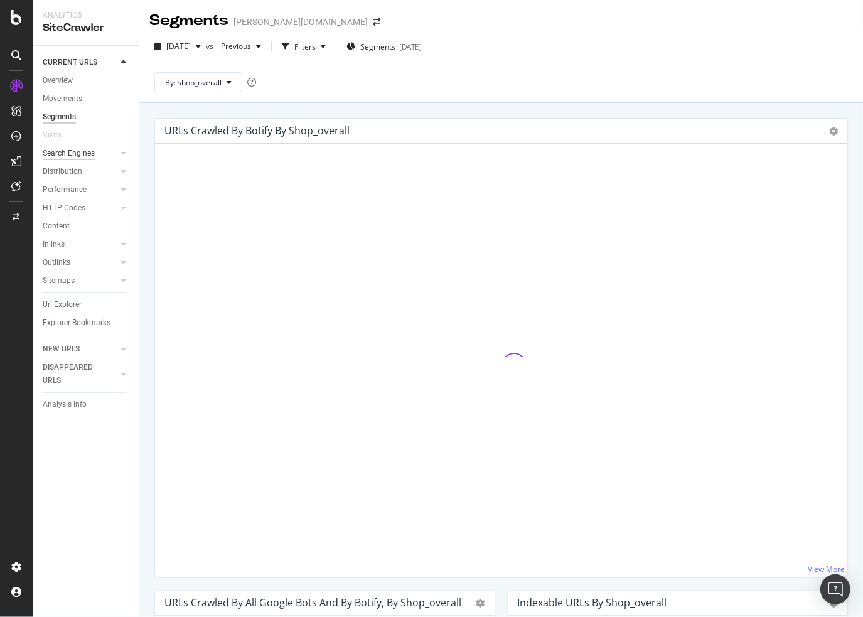
click at [91, 152] on div "Search Engines" at bounding box center [69, 153] width 52 height 13
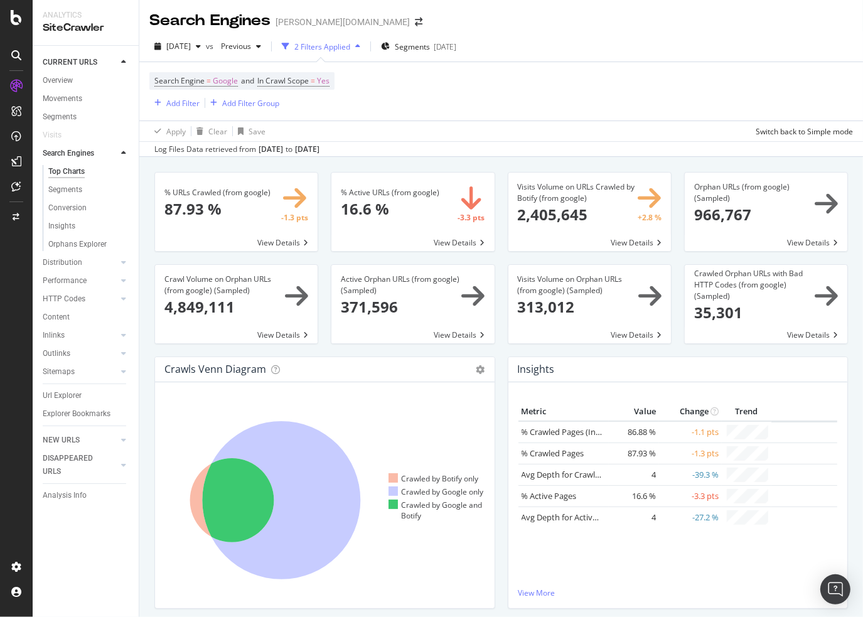
click at [63, 290] on div "HTTP Codes" at bounding box center [91, 299] width 96 height 18
click at [63, 295] on div "HTTP Codes" at bounding box center [64, 298] width 43 height 13
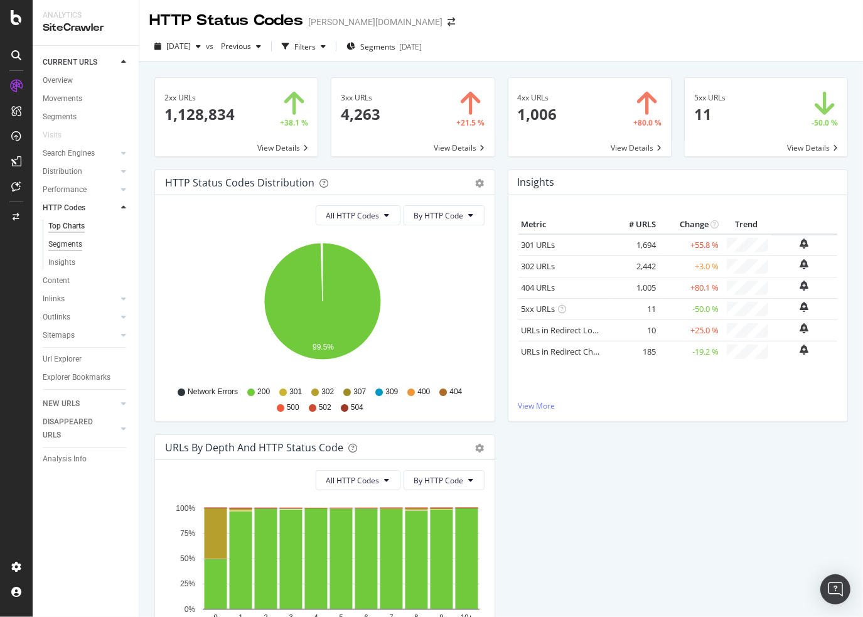
click at [65, 245] on div "Segments" at bounding box center [65, 244] width 34 height 13
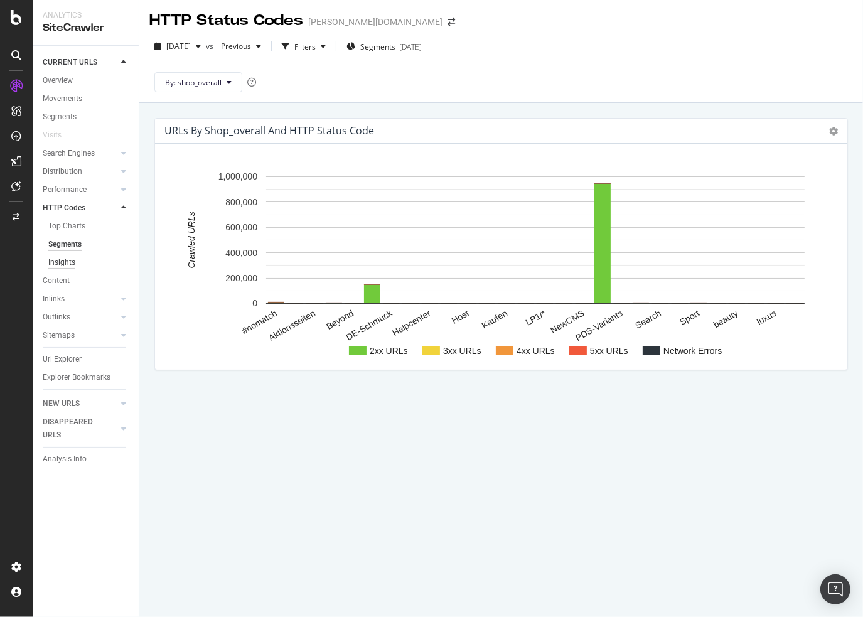
click at [68, 266] on div "Insights" at bounding box center [61, 262] width 27 height 13
